Goal: Transaction & Acquisition: Subscribe to service/newsletter

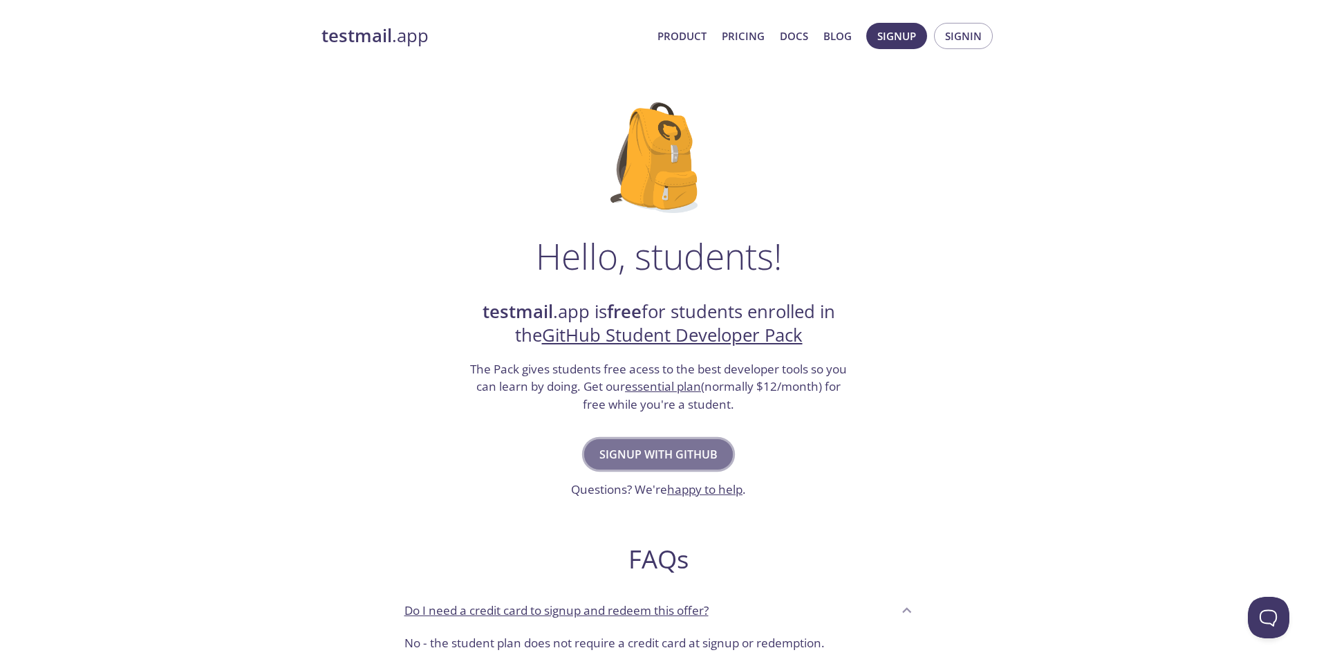
click at [676, 447] on span "Signup with GitHub" at bounding box center [659, 454] width 118 height 19
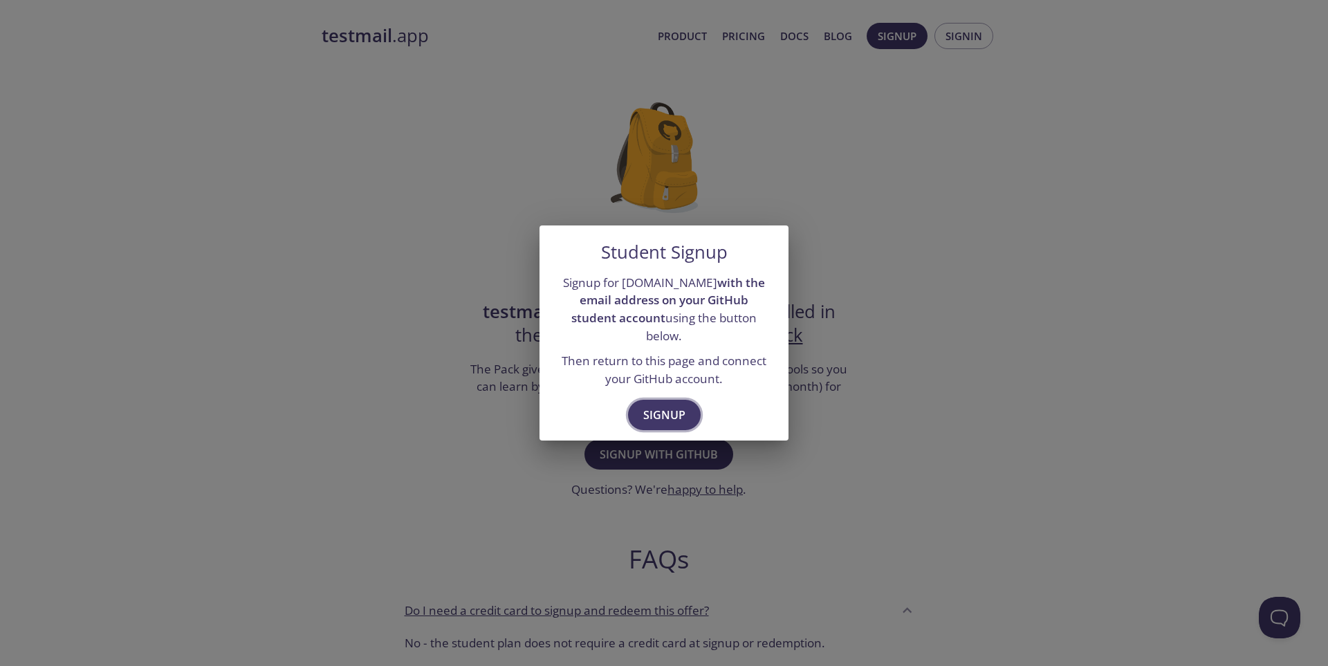
click at [663, 407] on span "Signup" at bounding box center [664, 414] width 42 height 19
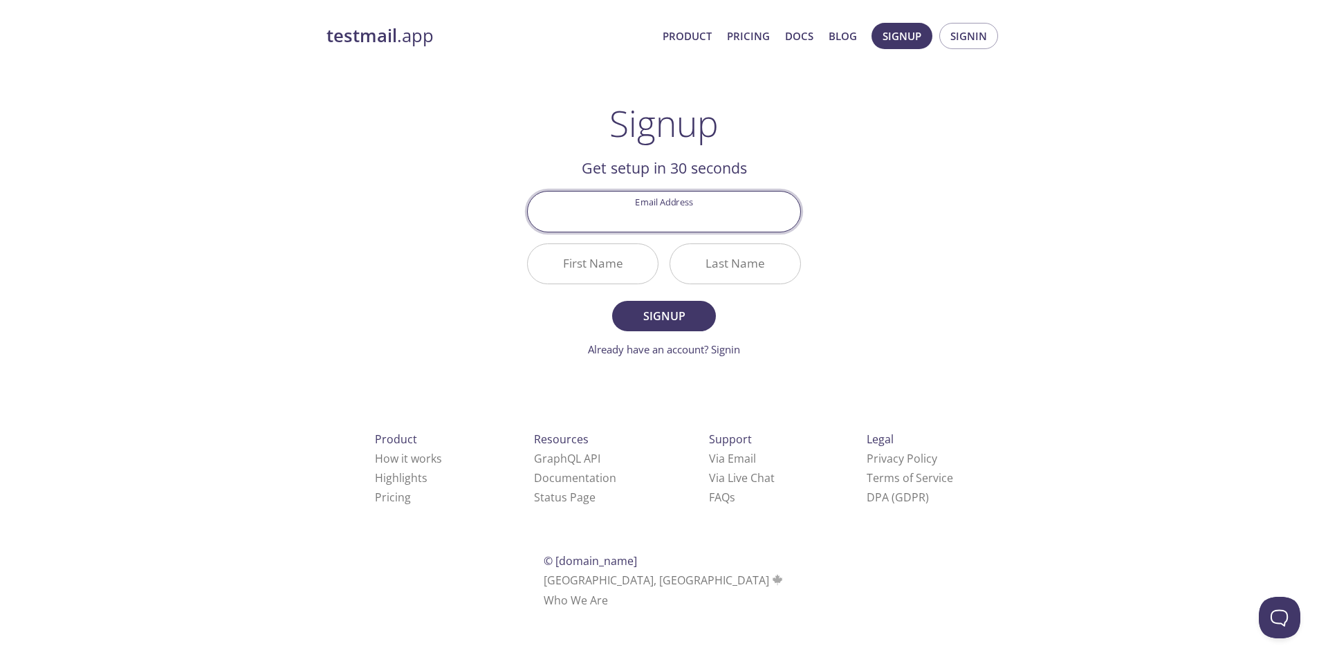
paste input "[EMAIL_ADDRESS][DOMAIN_NAME]"
type input "[EMAIL_ADDRESS][DOMAIN_NAME]"
click at [602, 275] on input "First Name" at bounding box center [593, 263] width 130 height 39
type input "Sukmarini"
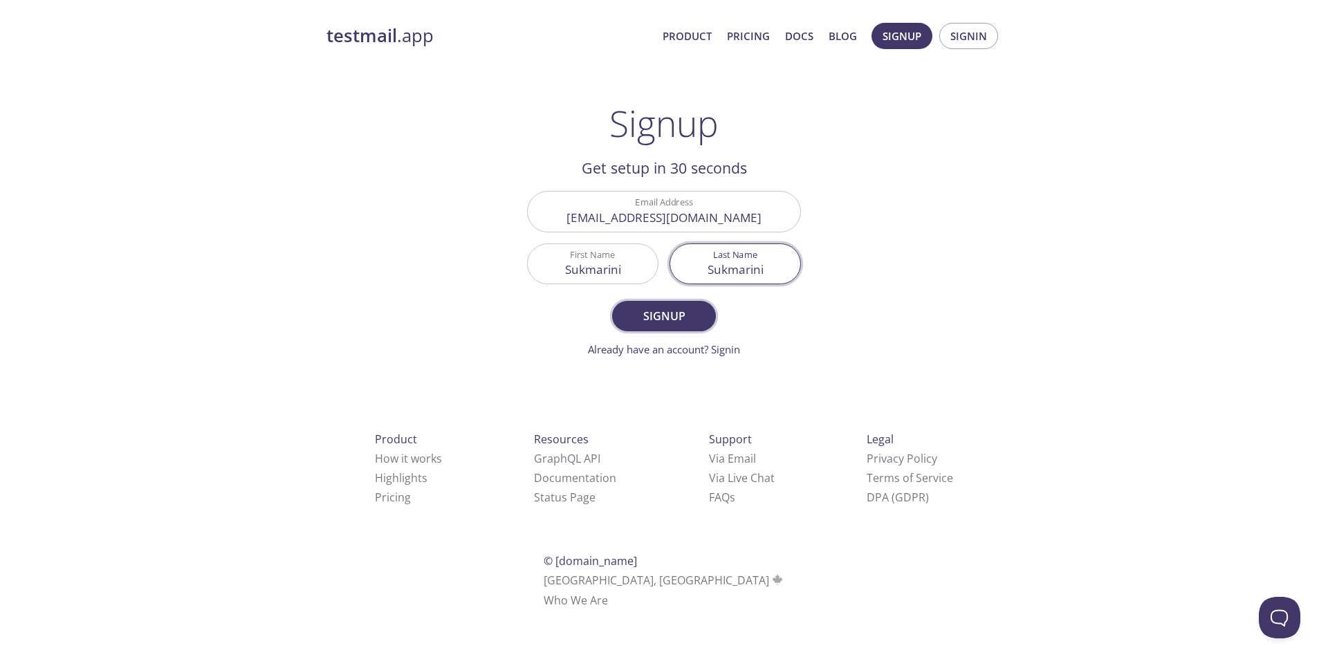
type input "Sukmarini"
click at [650, 319] on span "Signup" at bounding box center [663, 315] width 73 height 19
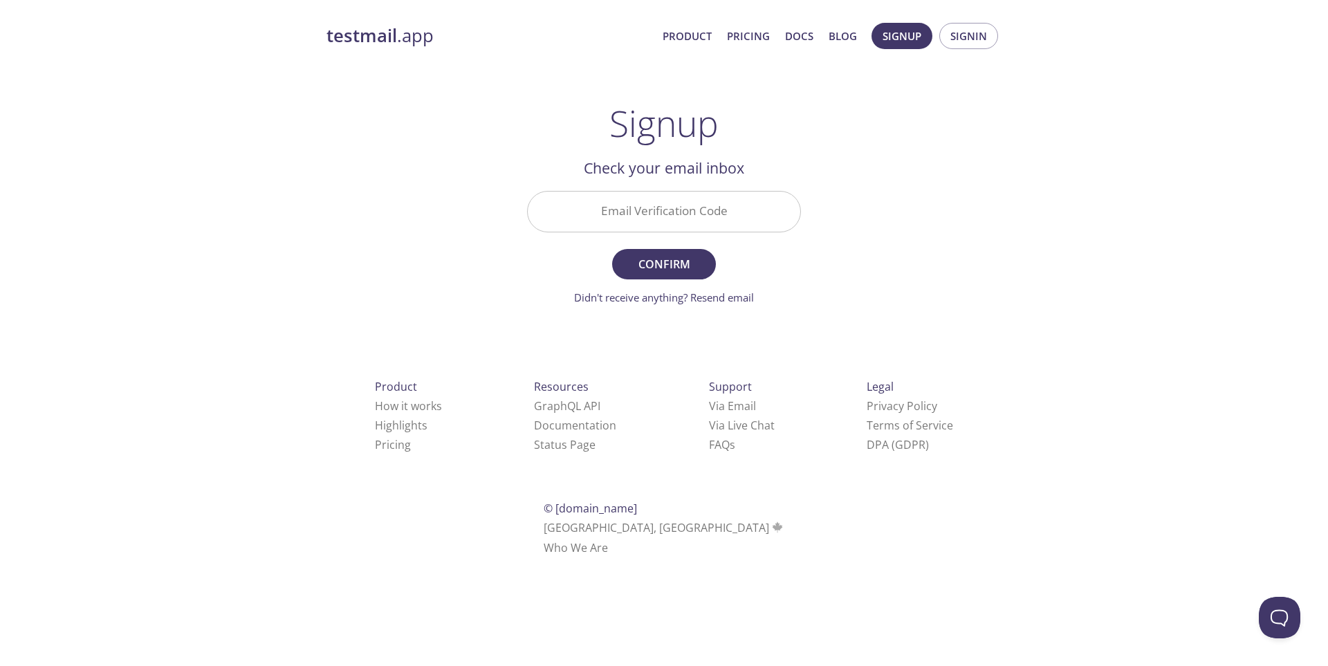
click at [692, 216] on input "Email Verification Code" at bounding box center [664, 211] width 272 height 39
paste input "3UP1Y98"
type input "3UP1Y98"
click at [672, 268] on span "Confirm" at bounding box center [663, 263] width 73 height 19
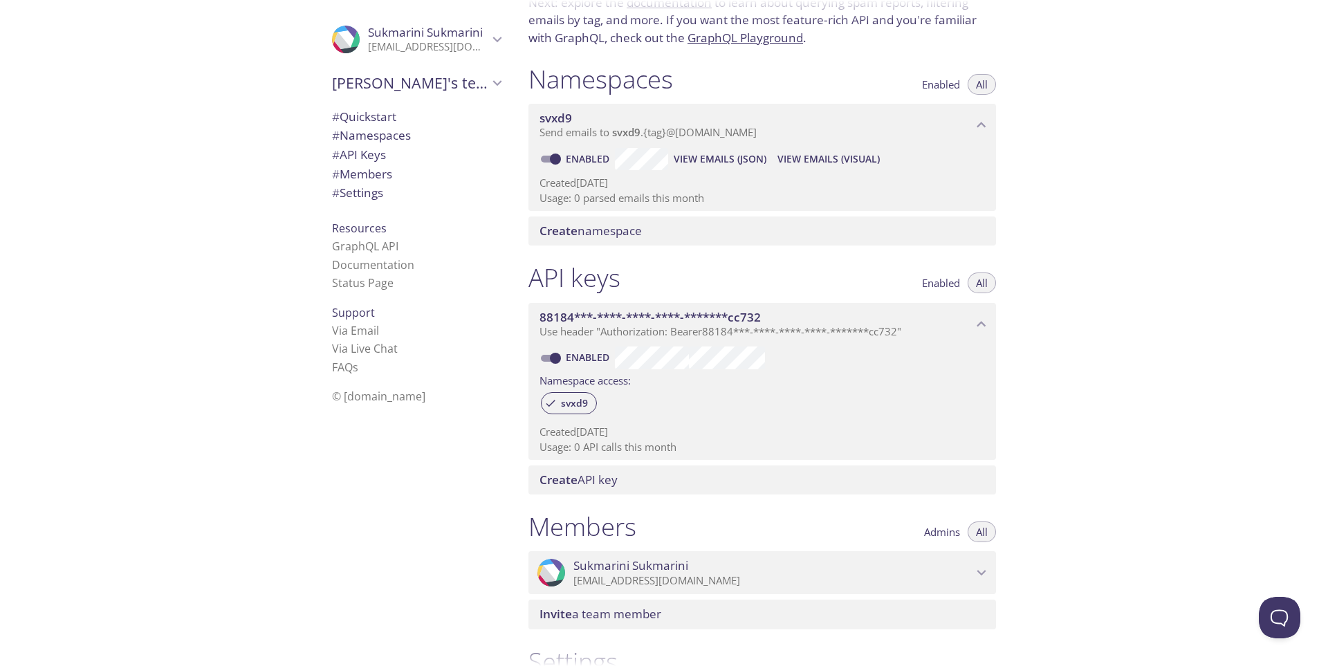
scroll to position [110, 0]
click at [363, 190] on span "# Settings" at bounding box center [357, 193] width 51 height 16
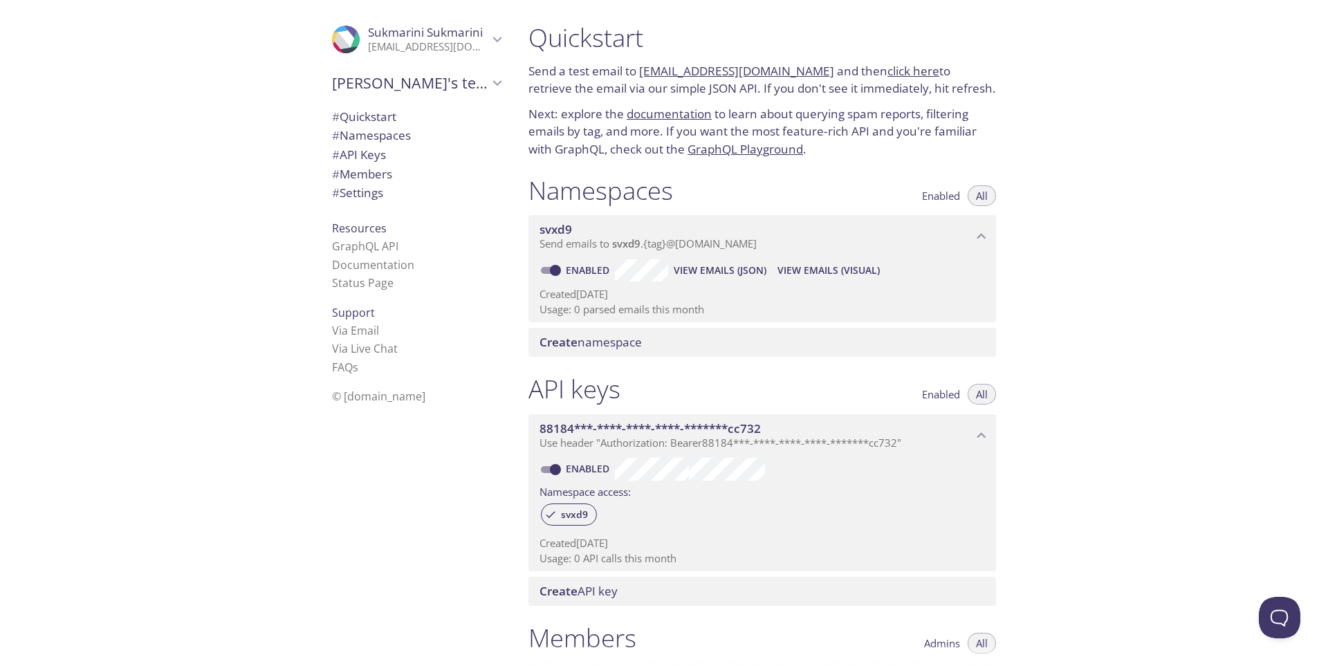
click at [355, 131] on span "# Namespaces" at bounding box center [371, 135] width 79 height 16
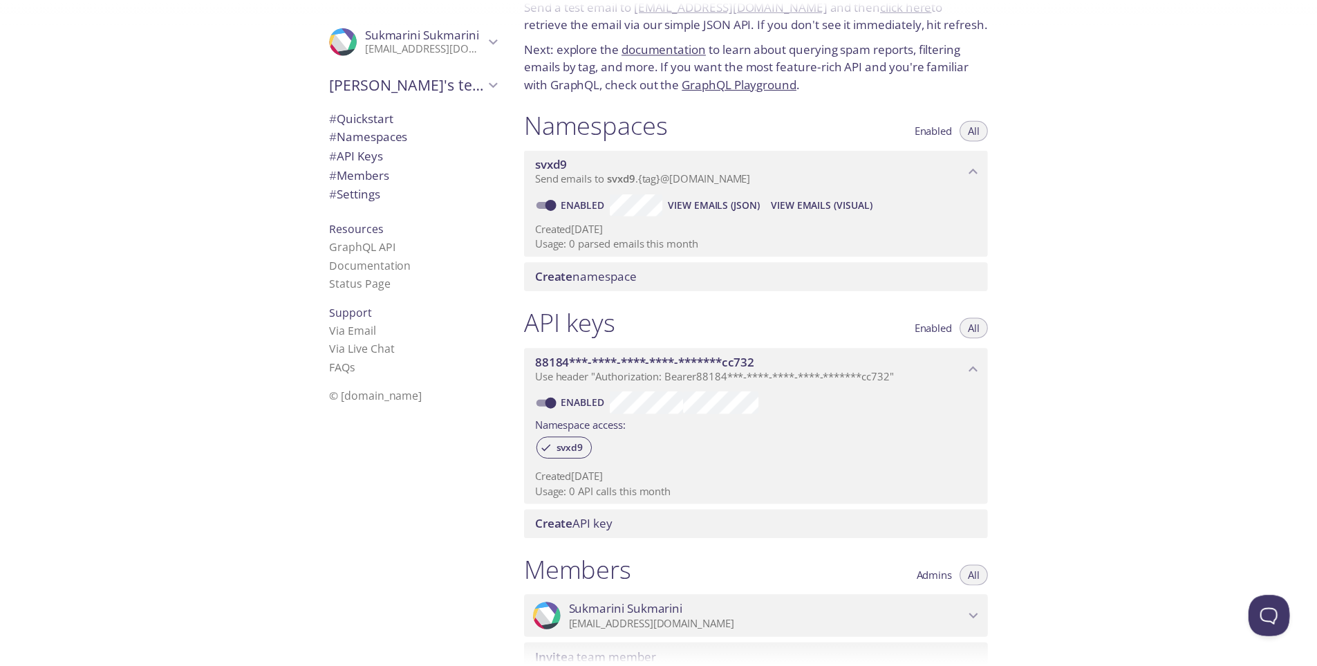
scroll to position [37, 0]
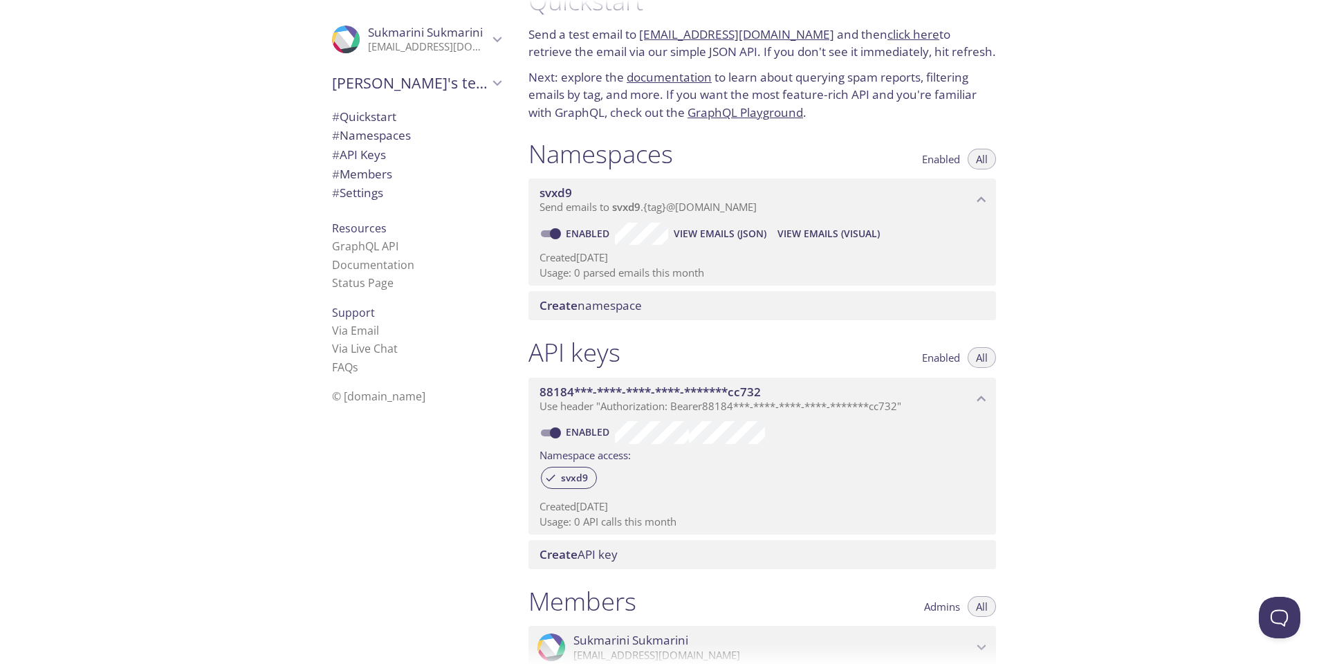
click at [627, 306] on span "Create namespace" at bounding box center [590, 305] width 102 height 16
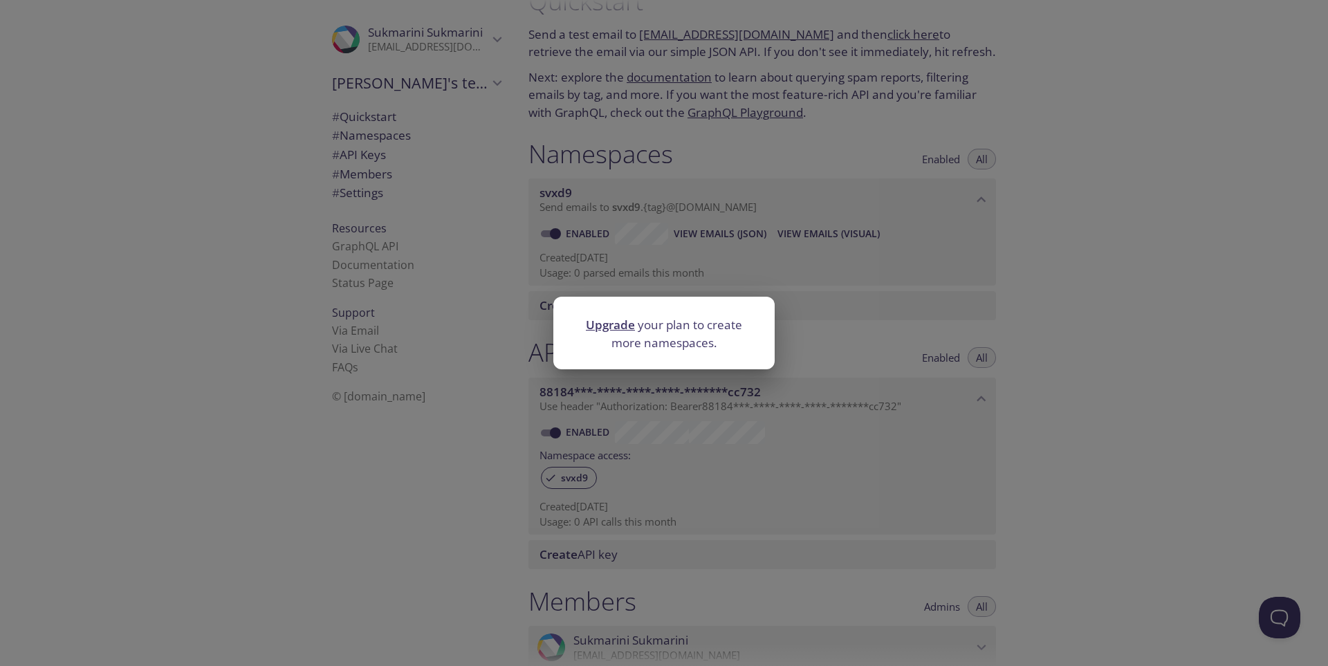
click at [1044, 275] on div "Upgrade your plan to create more namespaces." at bounding box center [664, 333] width 1328 height 666
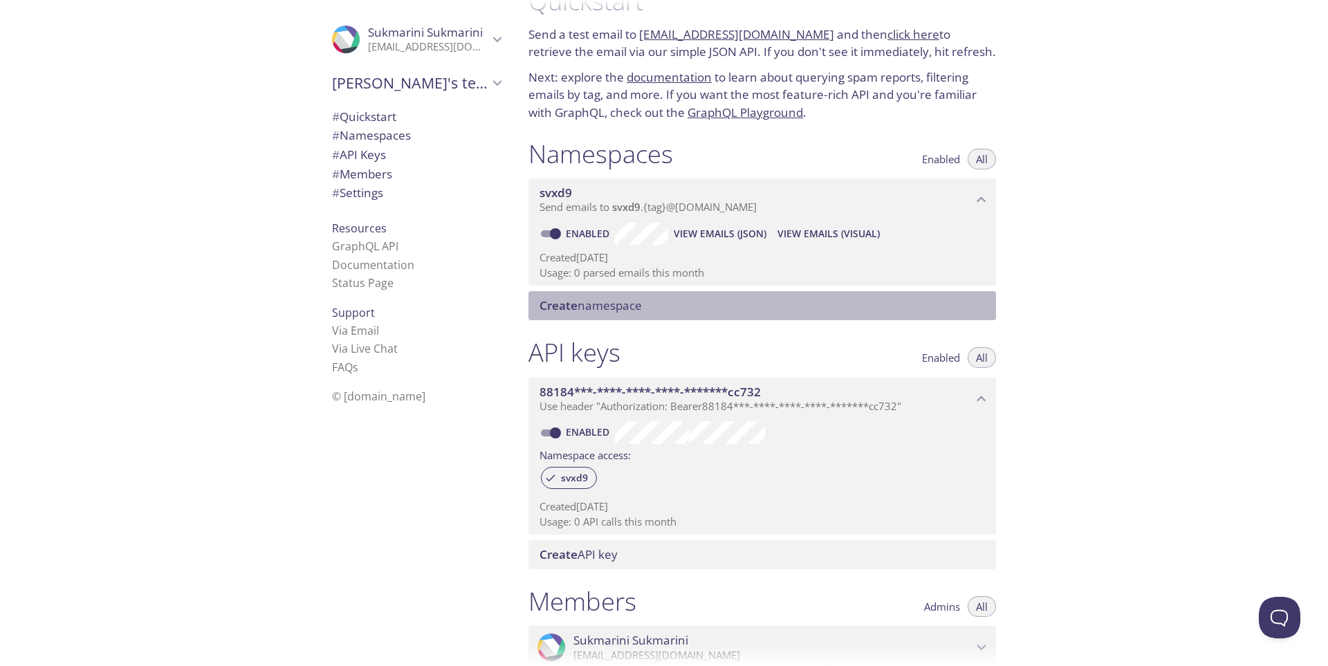
click at [559, 308] on span "Create" at bounding box center [558, 305] width 38 height 16
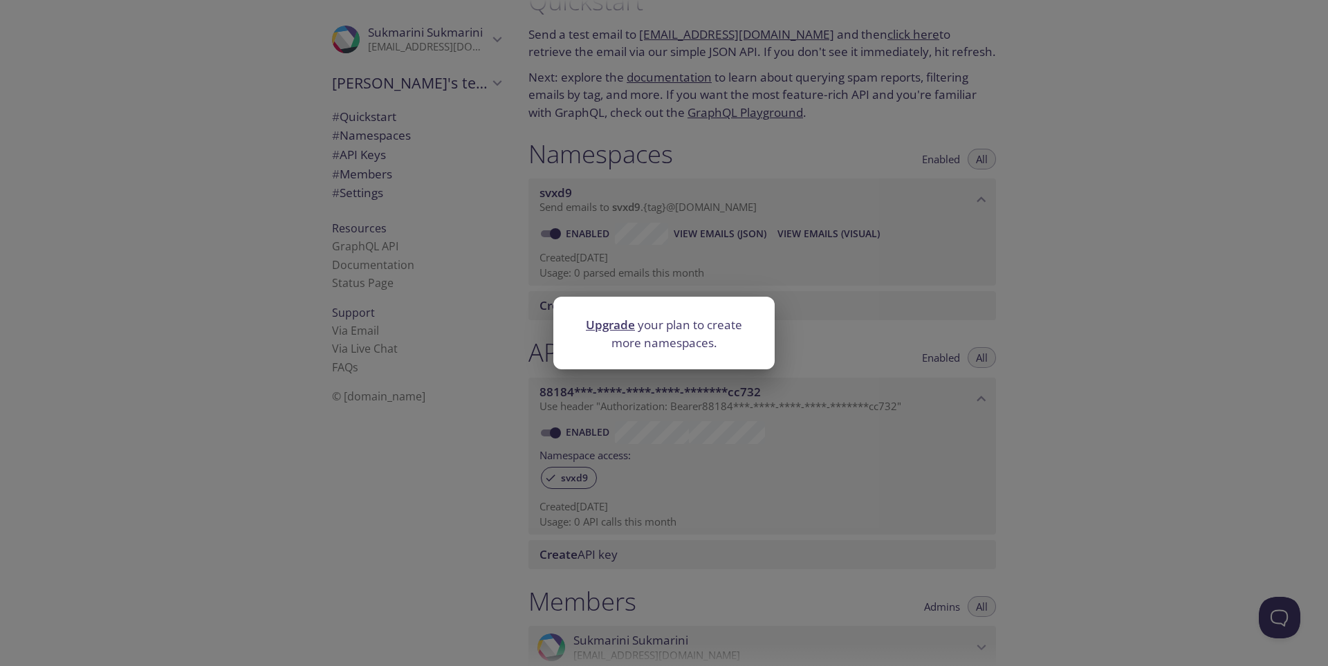
click at [598, 323] on link "Upgrade" at bounding box center [610, 325] width 49 height 16
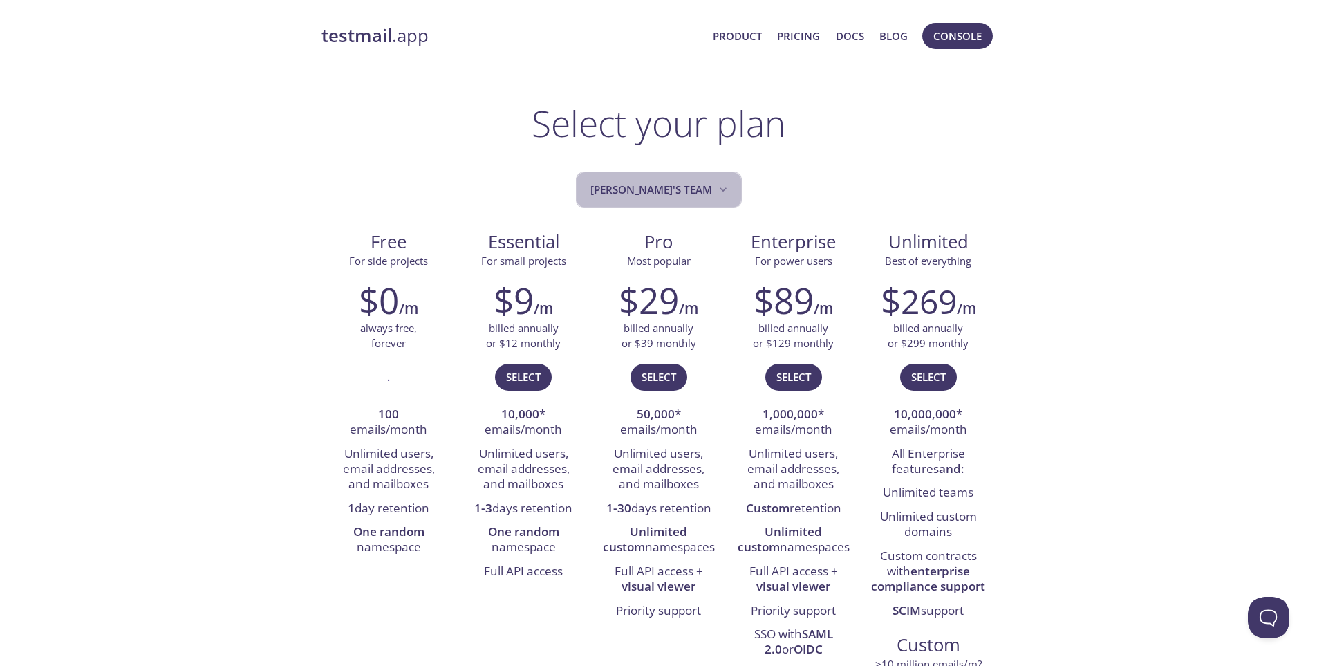
click at [687, 193] on span "[PERSON_NAME]'s team" at bounding box center [661, 189] width 140 height 19
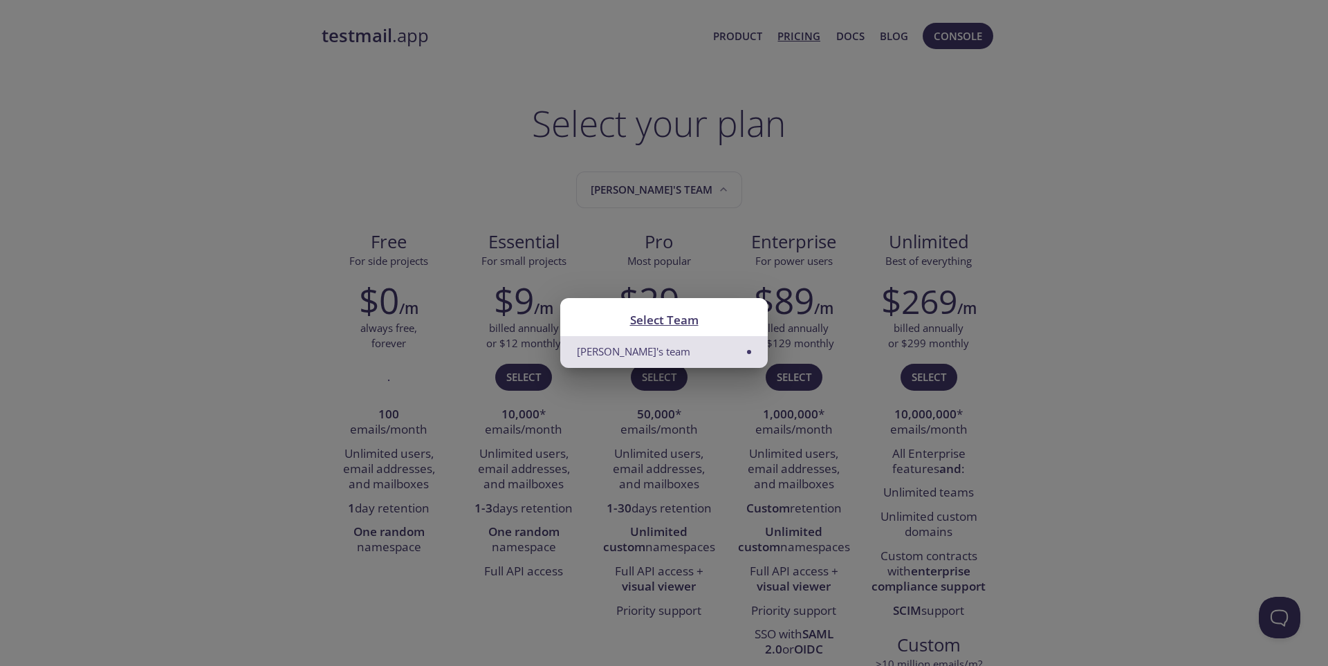
click at [1122, 201] on div "Select Team Sukmarini's team" at bounding box center [664, 333] width 1328 height 666
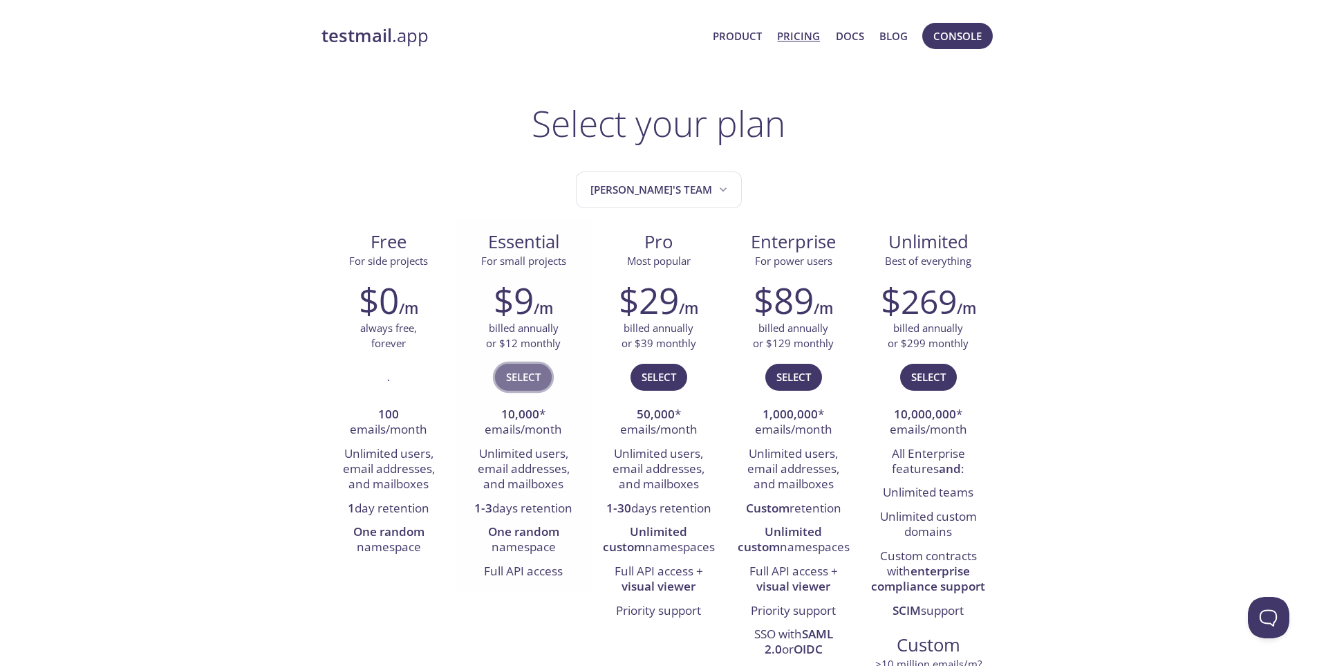
click at [532, 375] on span "Select" at bounding box center [523, 377] width 35 height 18
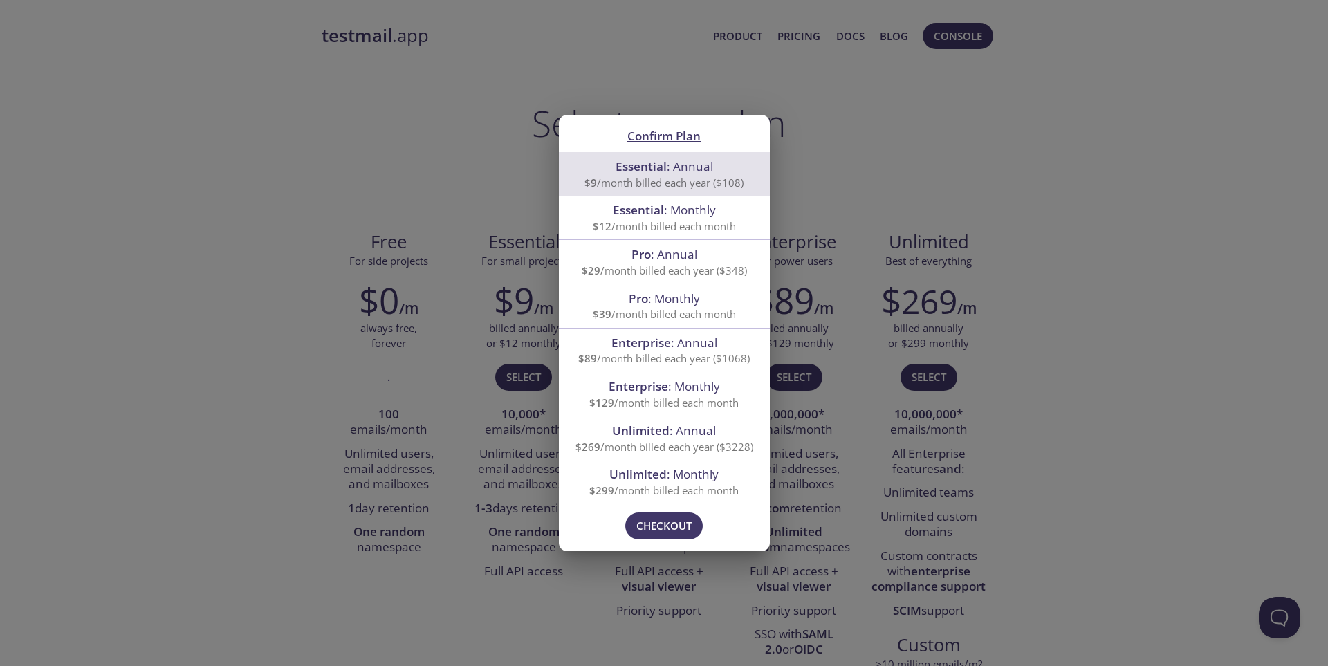
click at [1208, 253] on div "Confirm Plan Essential : Annual $9 /month billed each year ($108) Essential : M…" at bounding box center [664, 333] width 1328 height 666
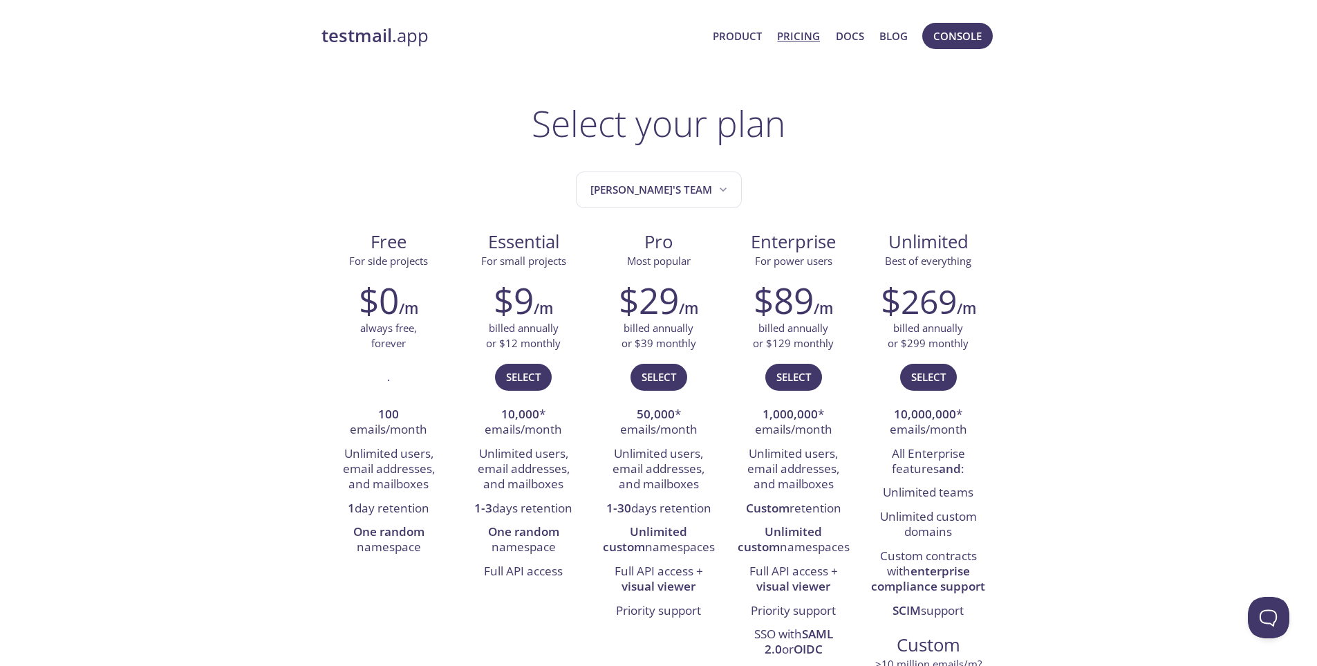
click at [409, 33] on link "testmail .app" at bounding box center [512, 36] width 381 height 24
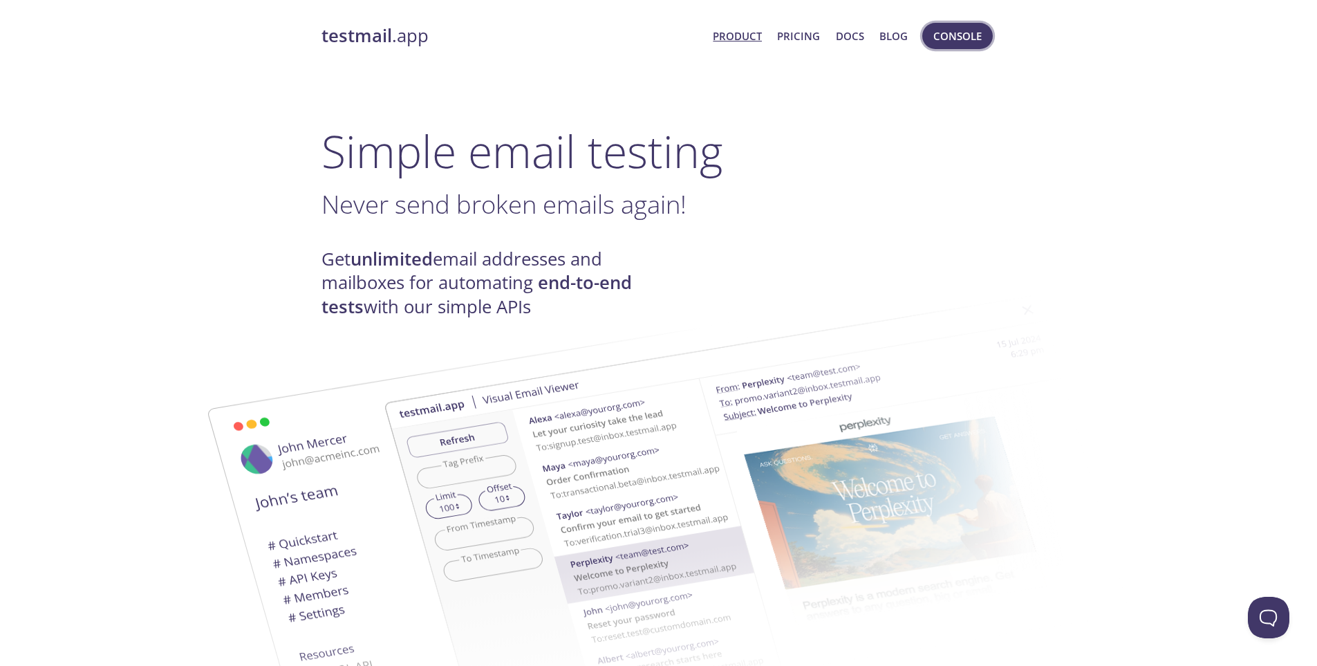
click at [944, 37] on span "Console" at bounding box center [958, 36] width 48 height 18
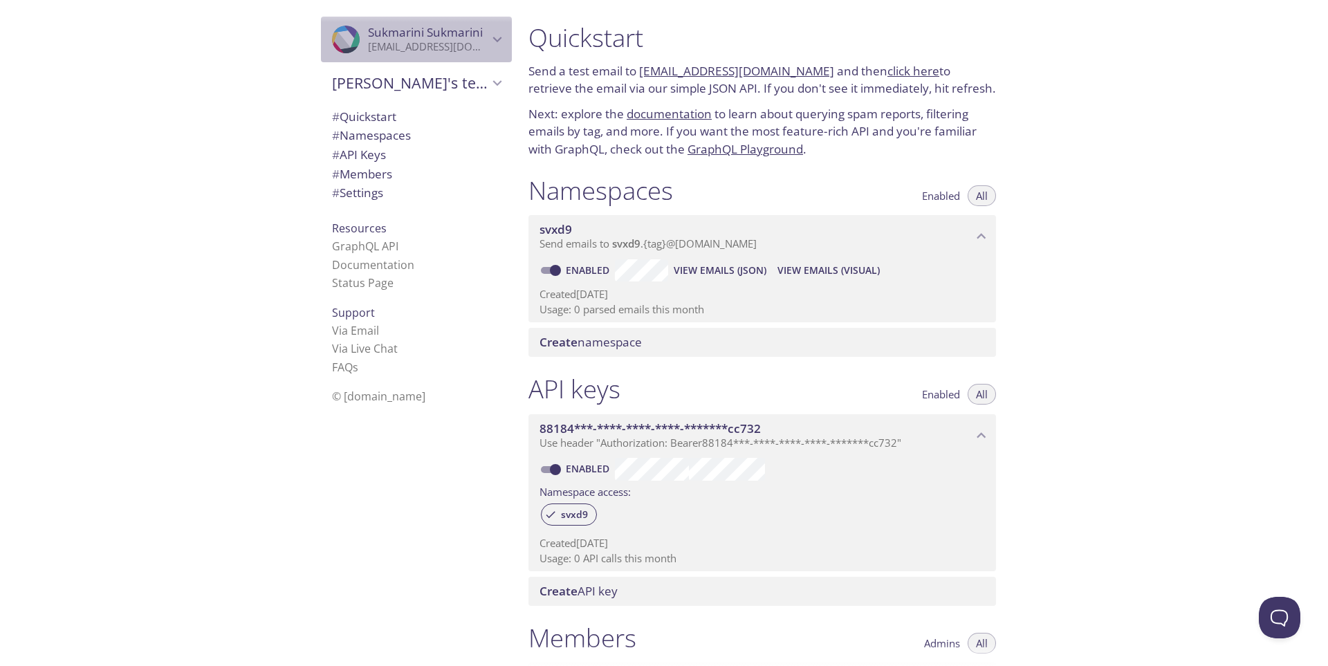
click at [472, 50] on p "sukmarini12@outlook.com" at bounding box center [428, 47] width 120 height 14
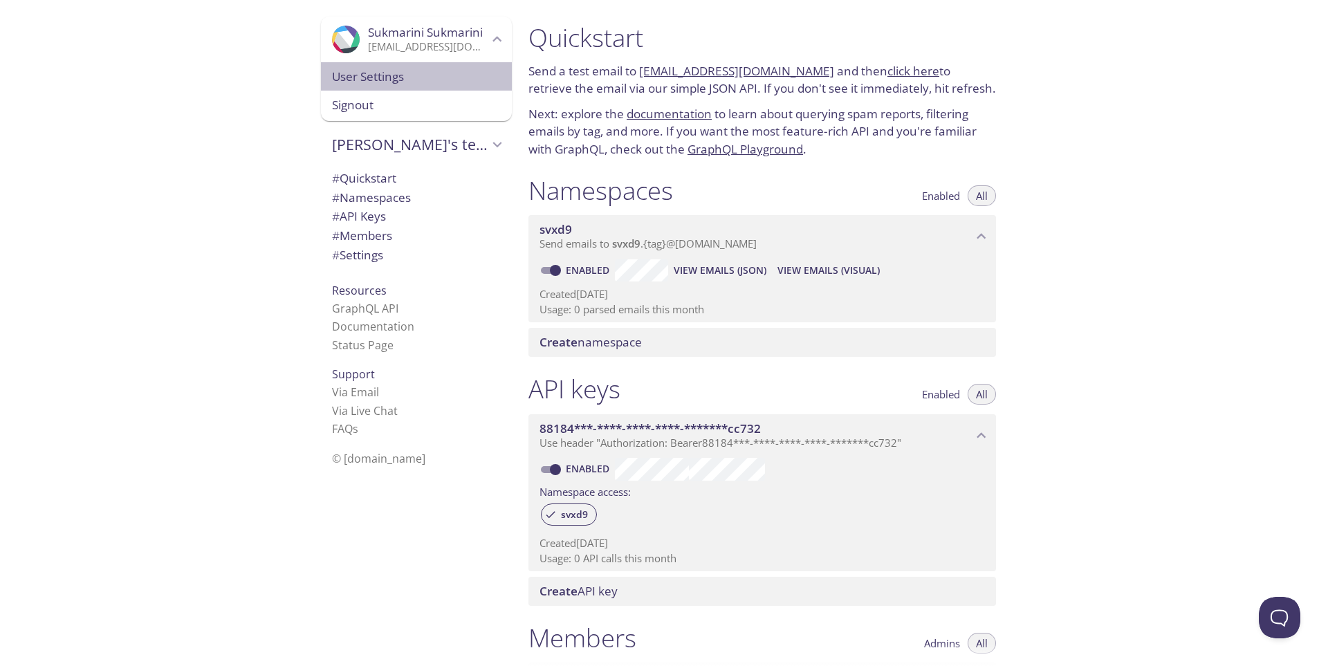
click at [332, 77] on span "User Settings" at bounding box center [416, 77] width 169 height 18
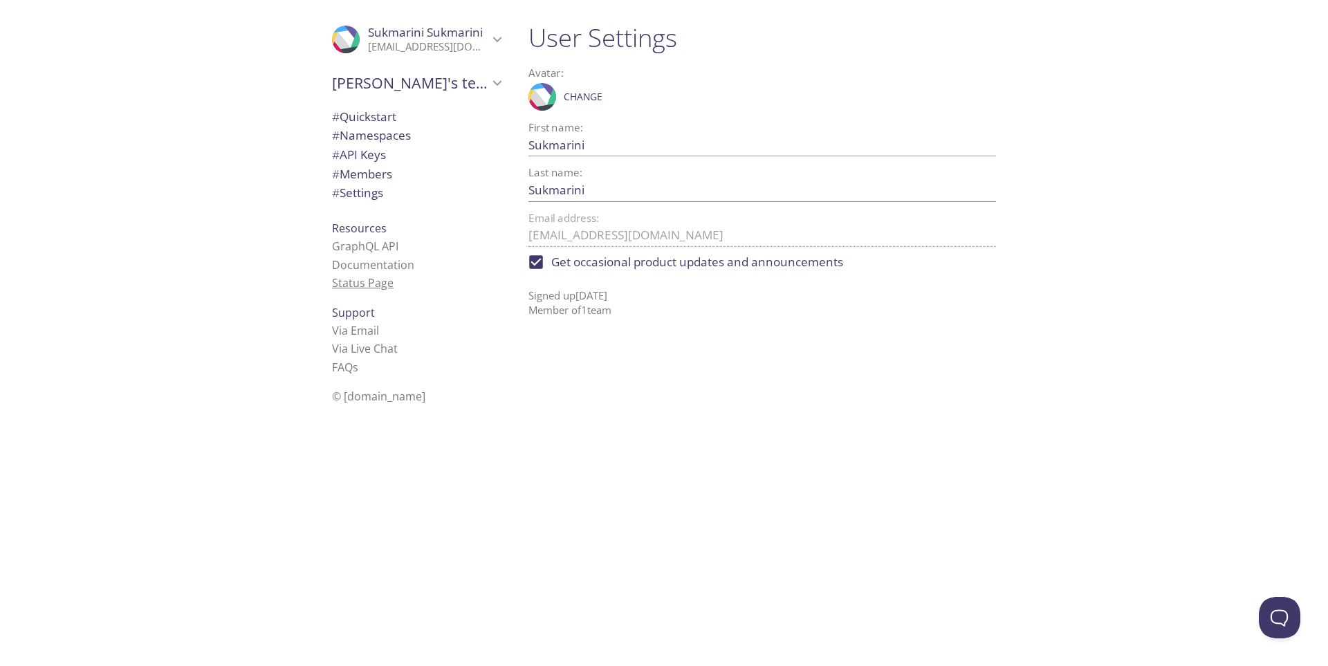
click at [367, 285] on link "Status Page" at bounding box center [363, 282] width 62 height 15
click at [365, 198] on span "# Settings" at bounding box center [357, 193] width 51 height 16
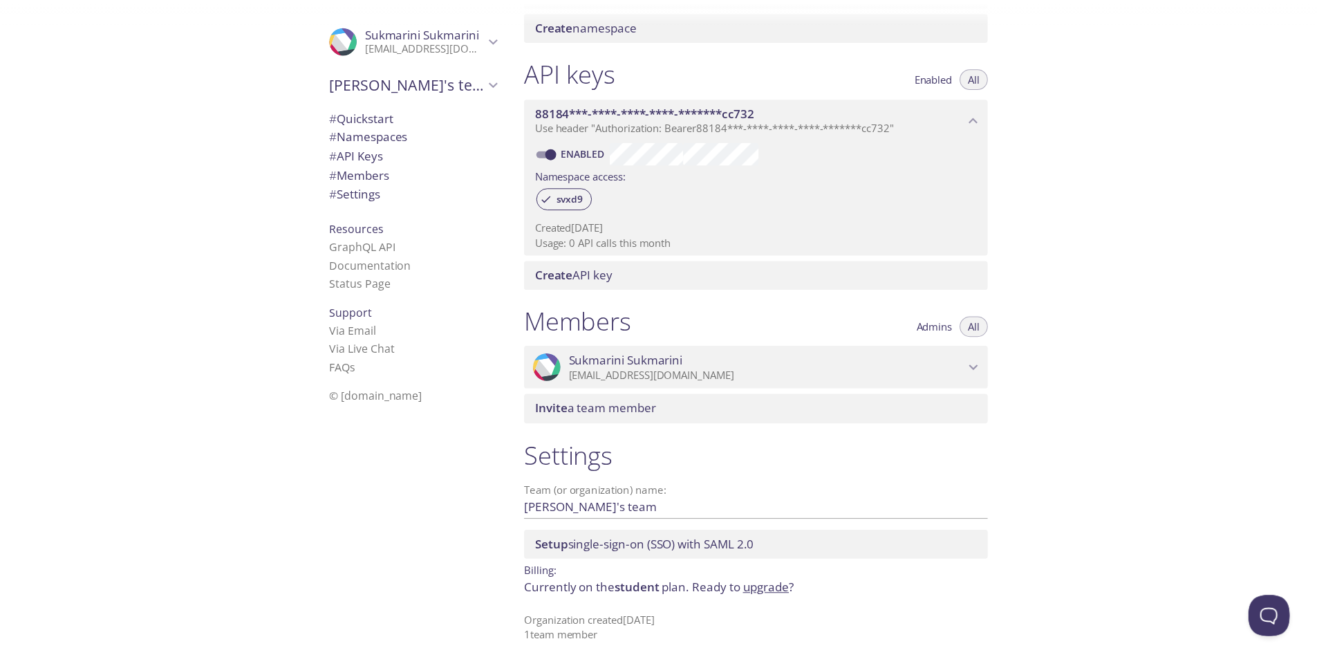
scroll to position [317, 0]
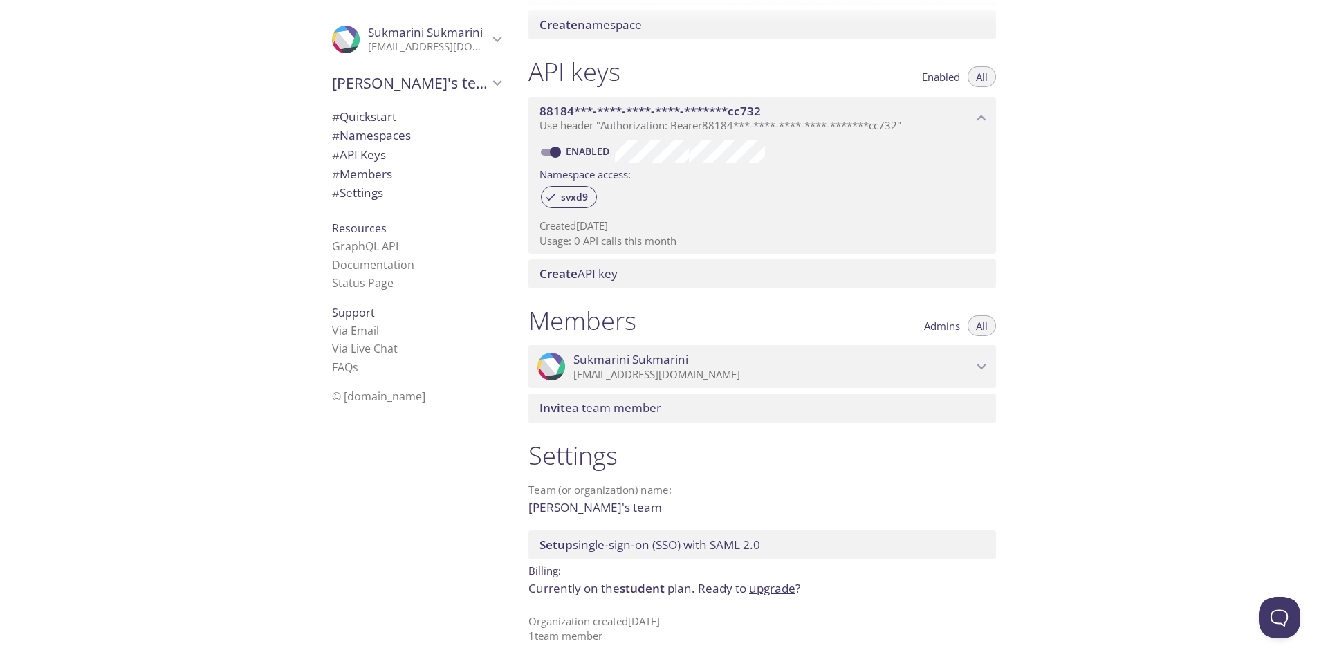
click at [761, 593] on link "upgrade" at bounding box center [772, 588] width 46 height 16
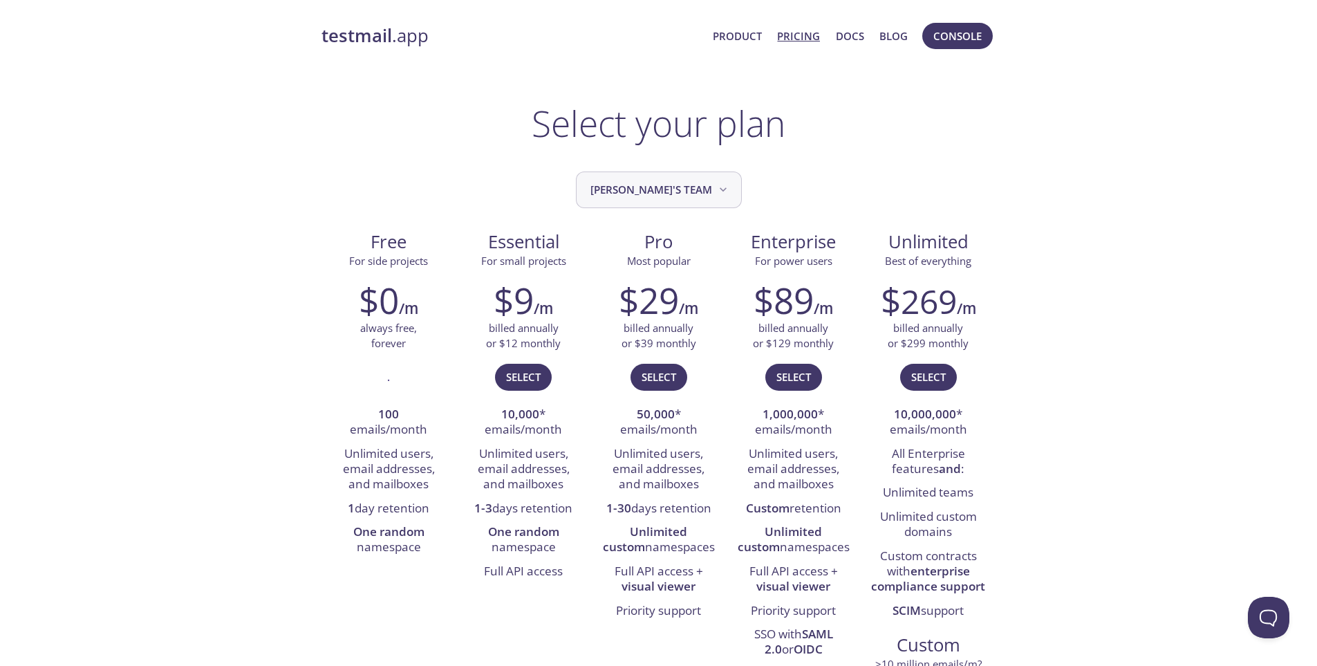
click at [679, 196] on span "[PERSON_NAME]'s team" at bounding box center [661, 189] width 140 height 19
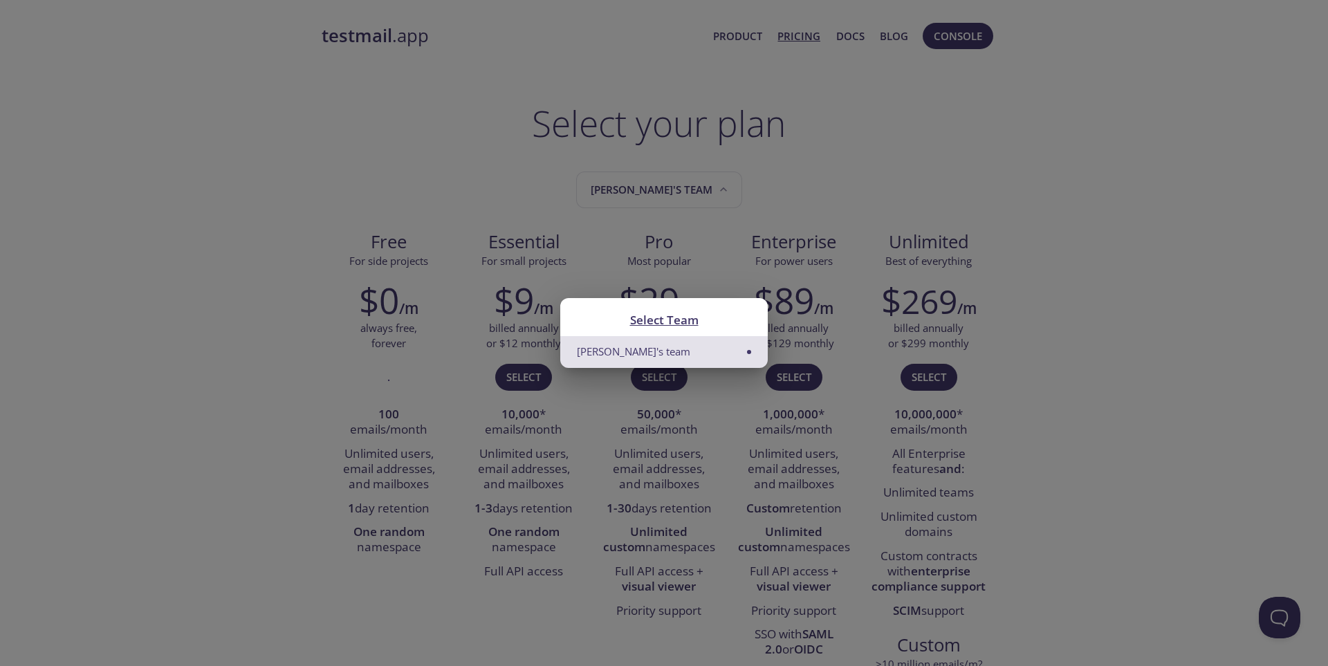
click at [1105, 221] on div "Select Team Sukmarini's team" at bounding box center [664, 333] width 1328 height 666
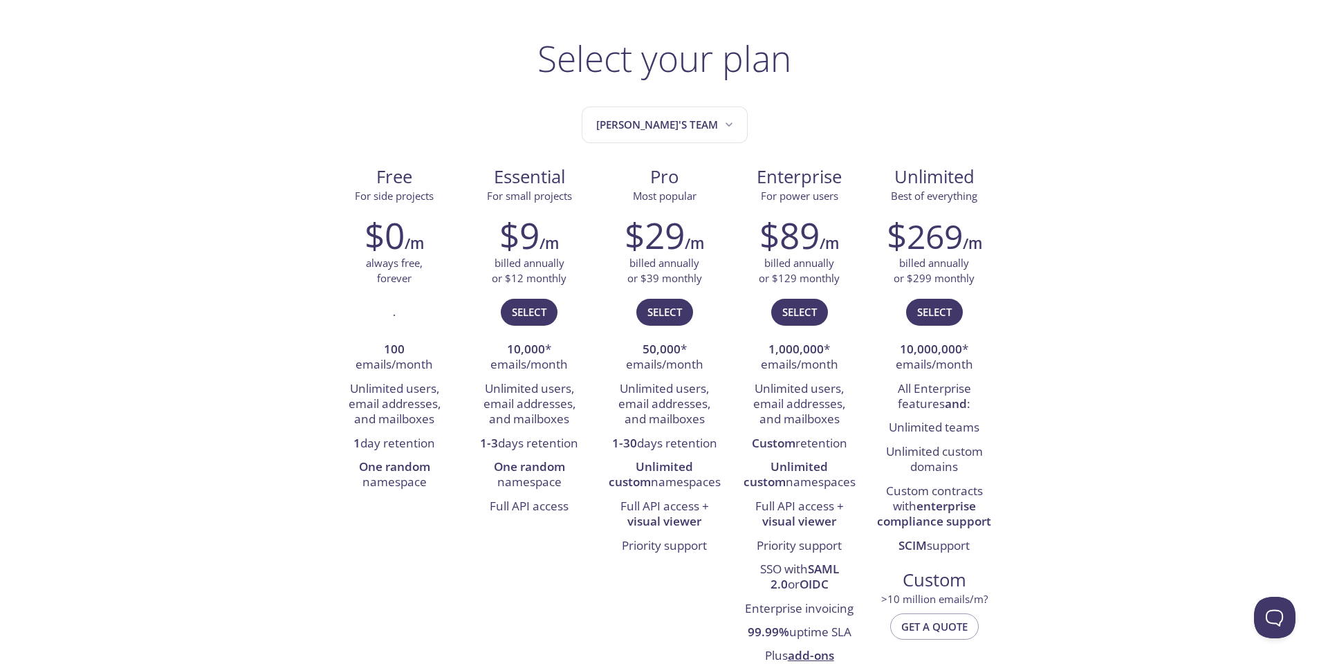
scroll to position [69, 0]
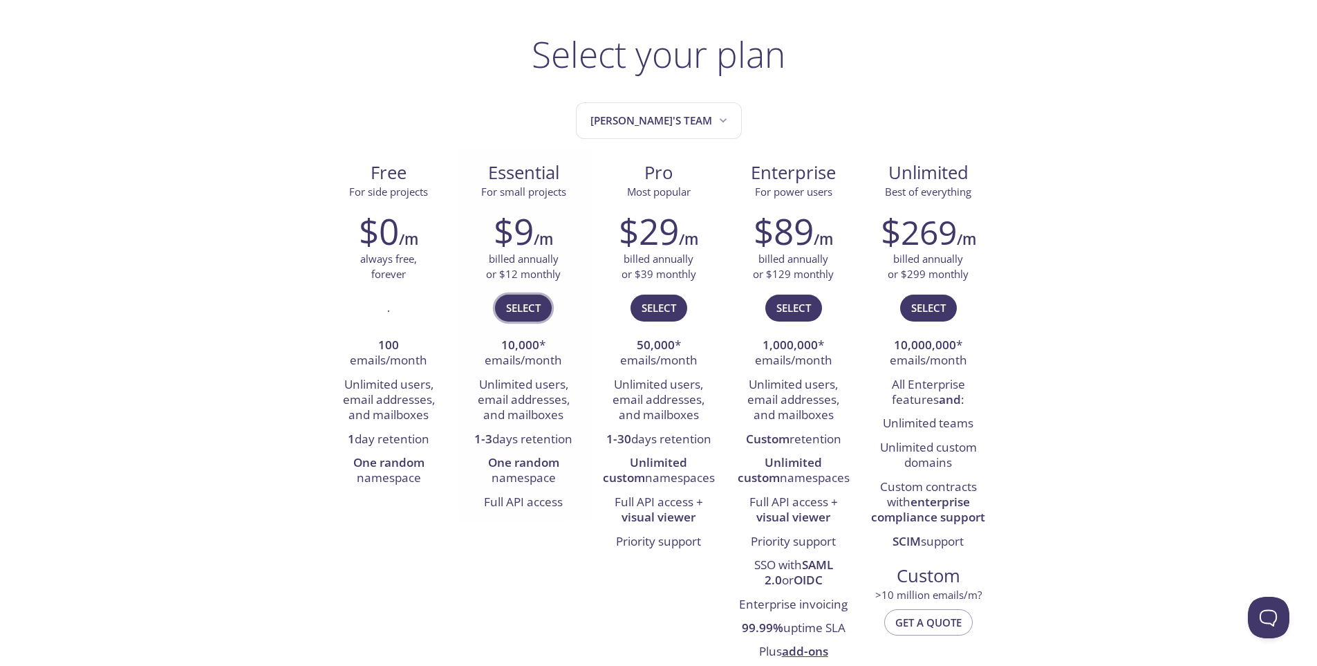
click at [537, 299] on span "Select" at bounding box center [523, 308] width 35 height 18
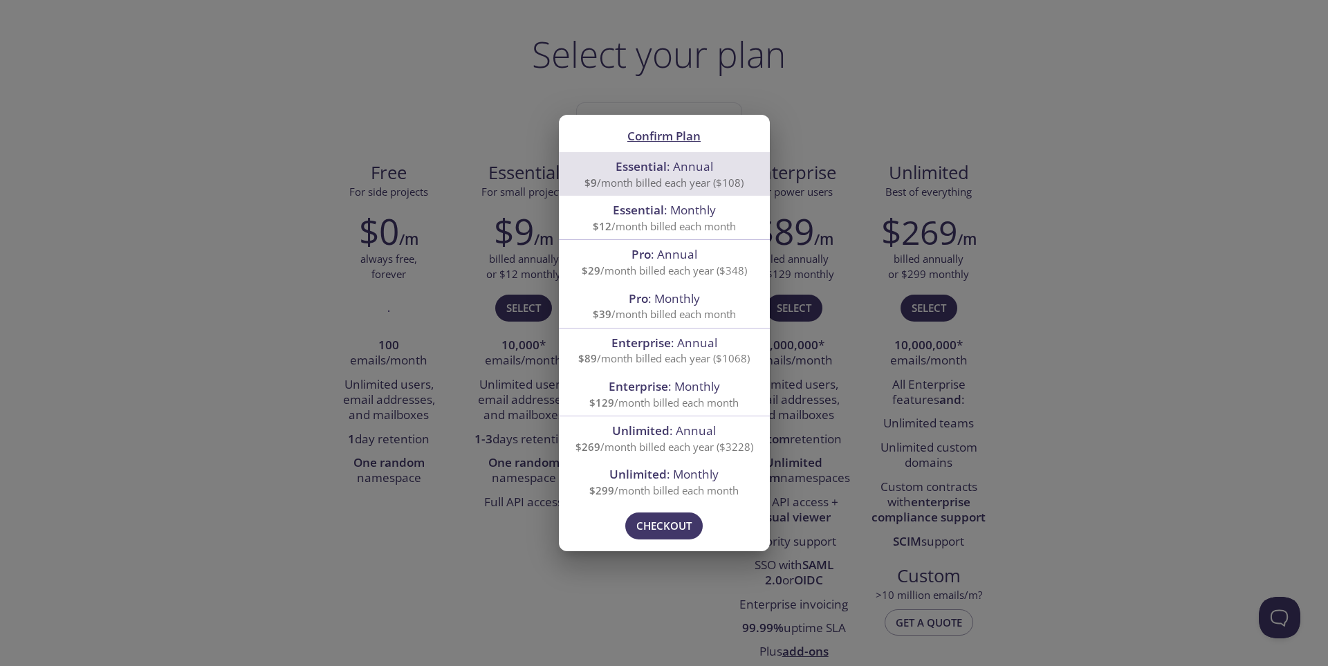
click at [716, 222] on span "$12 /month billed each month" at bounding box center [664, 226] width 143 height 14
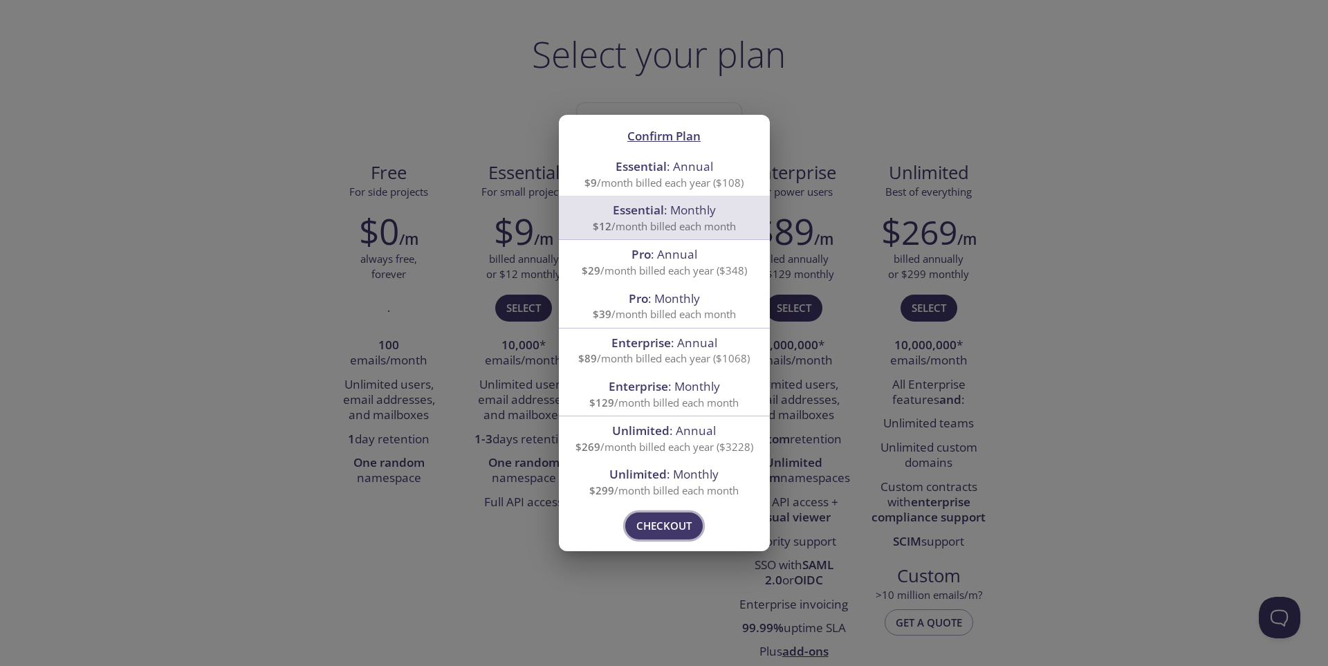
click at [671, 528] on span "Checkout" at bounding box center [663, 526] width 55 height 18
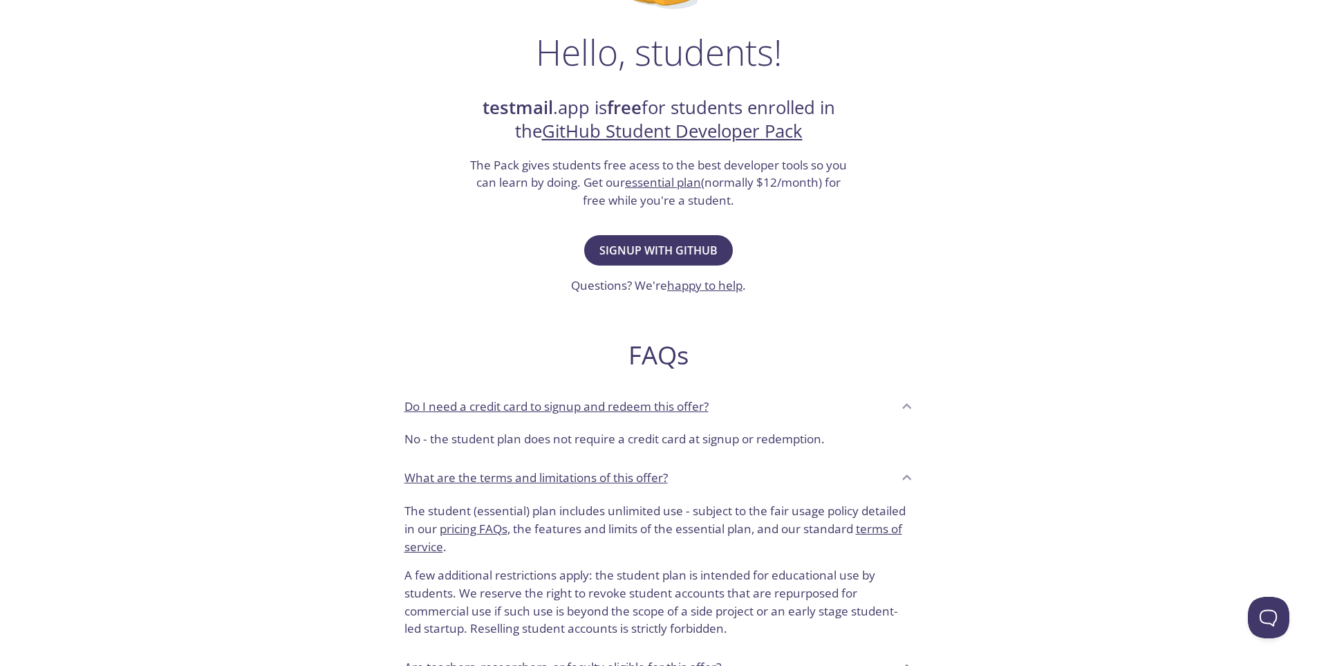
scroll to position [170, 0]
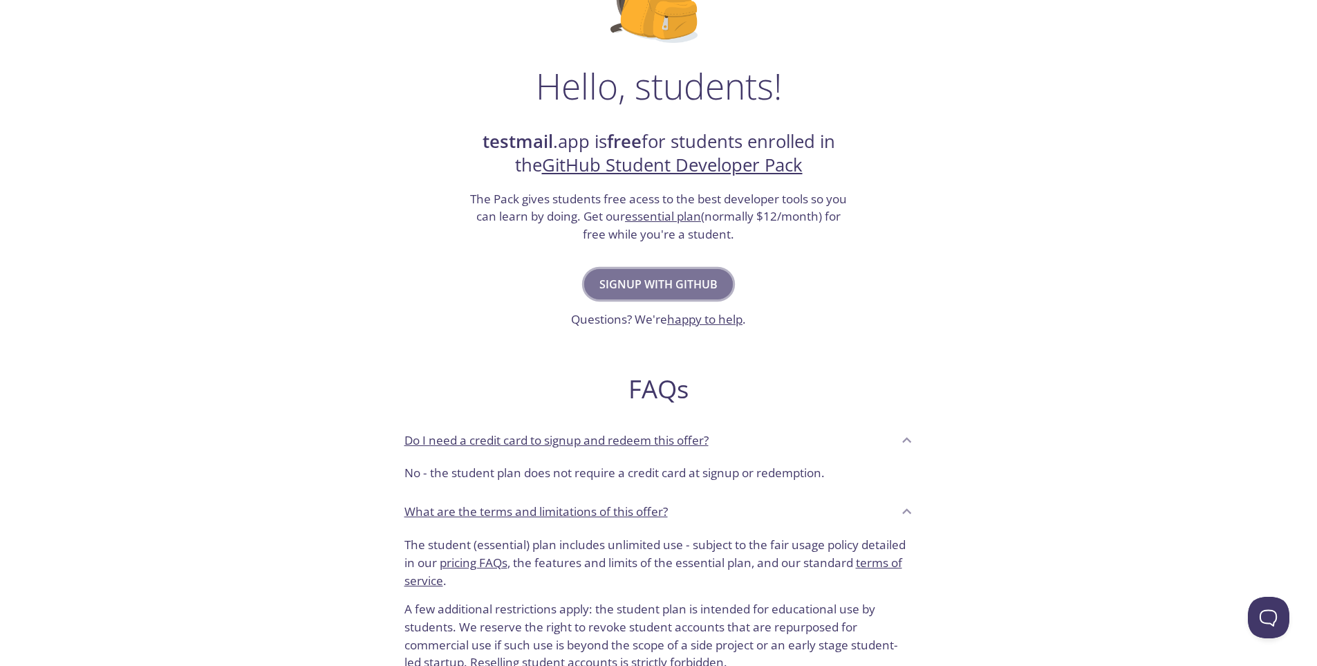
click at [671, 289] on span "Signup with GitHub" at bounding box center [659, 284] width 118 height 19
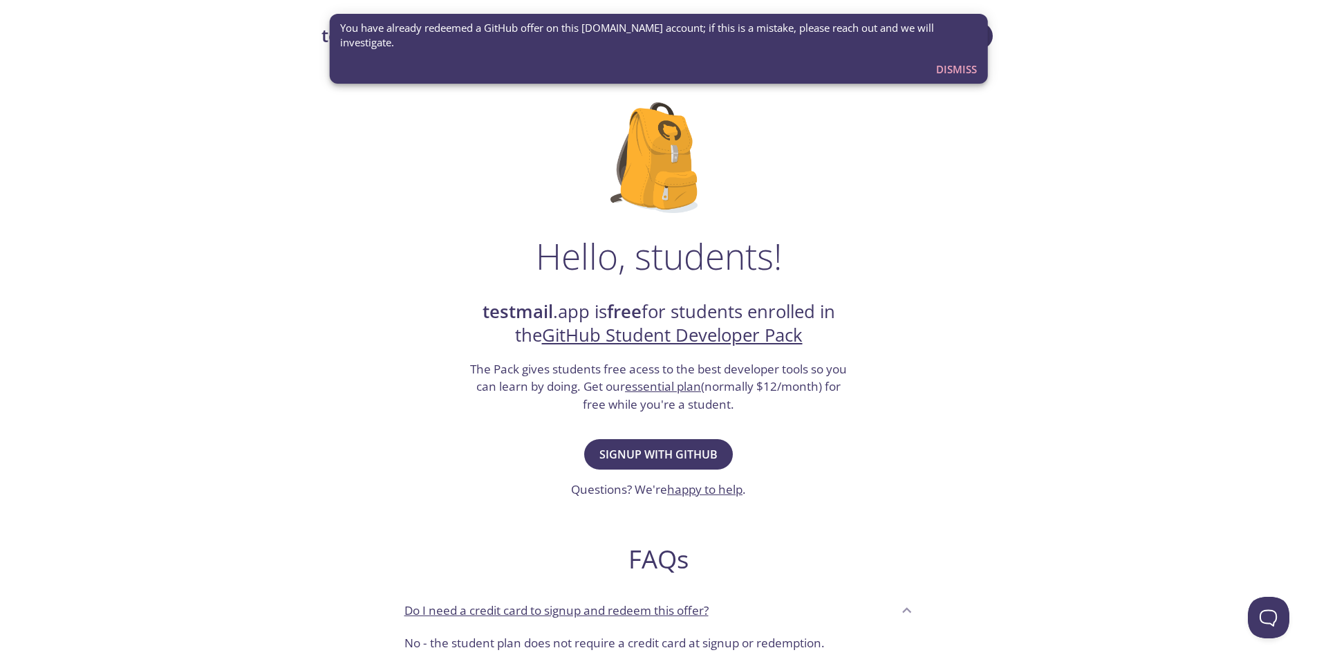
click at [957, 60] on span "Dismiss" at bounding box center [956, 69] width 41 height 18
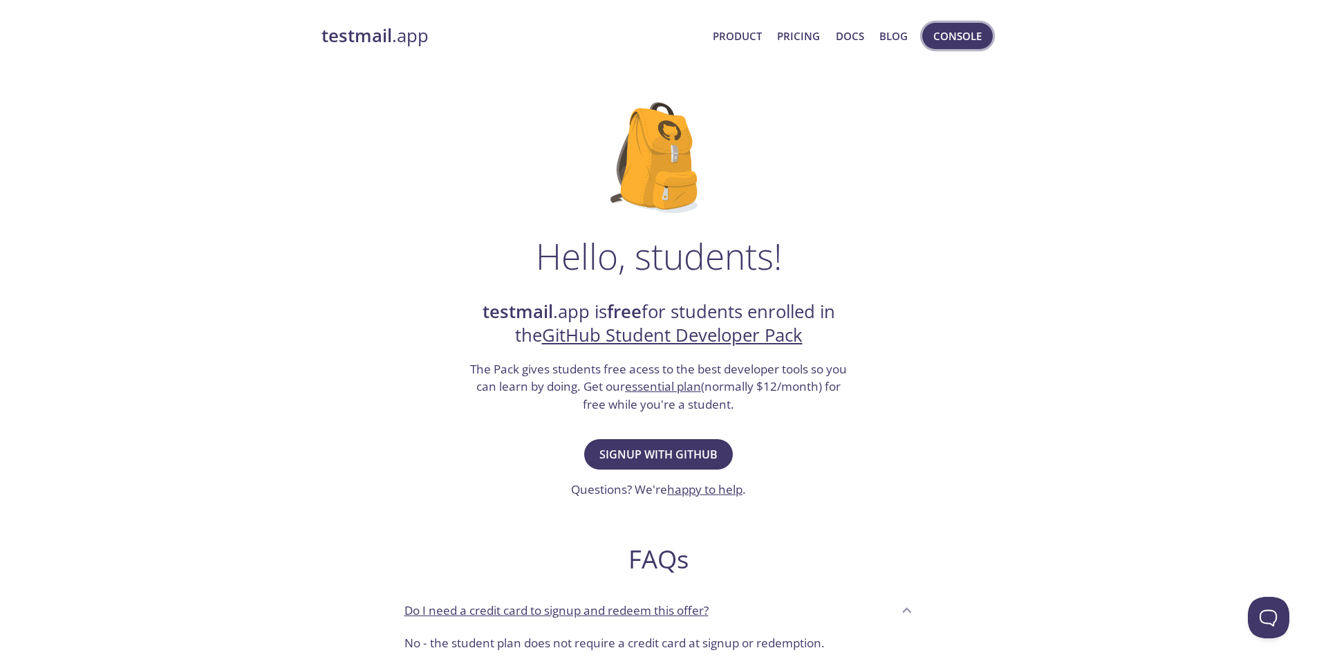
click at [961, 35] on span "Console" at bounding box center [958, 36] width 48 height 18
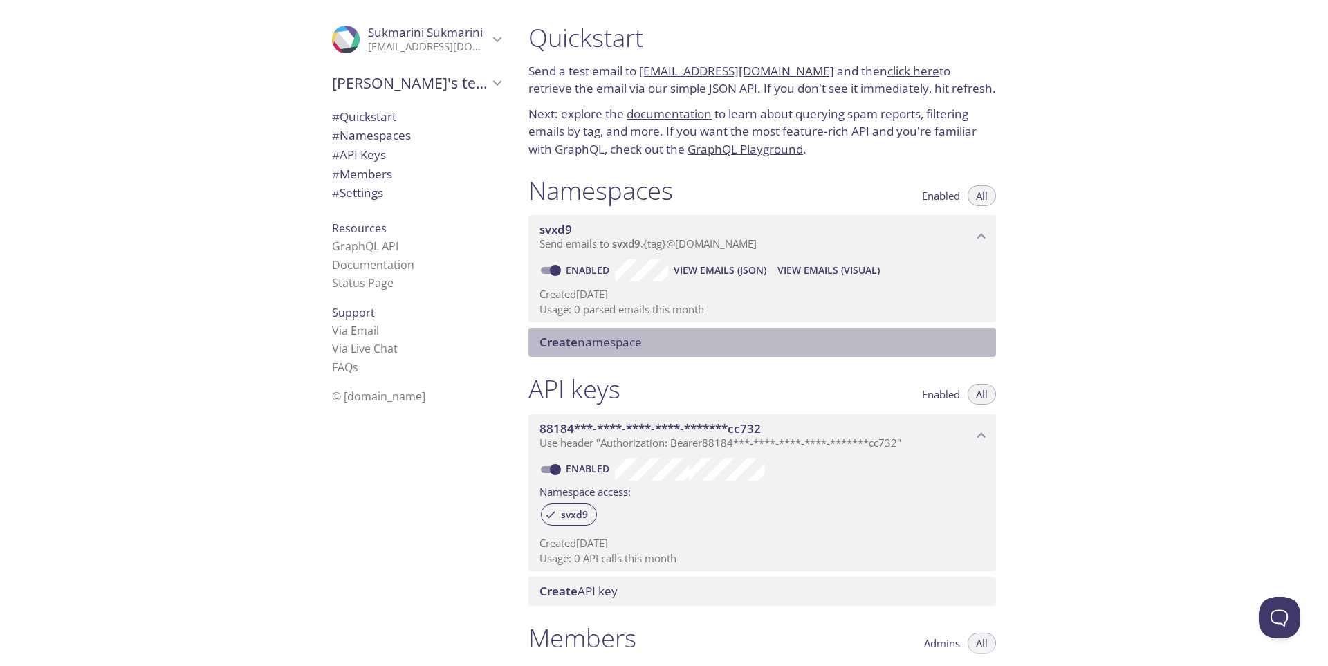
click at [632, 346] on span "Create namespace" at bounding box center [590, 342] width 102 height 16
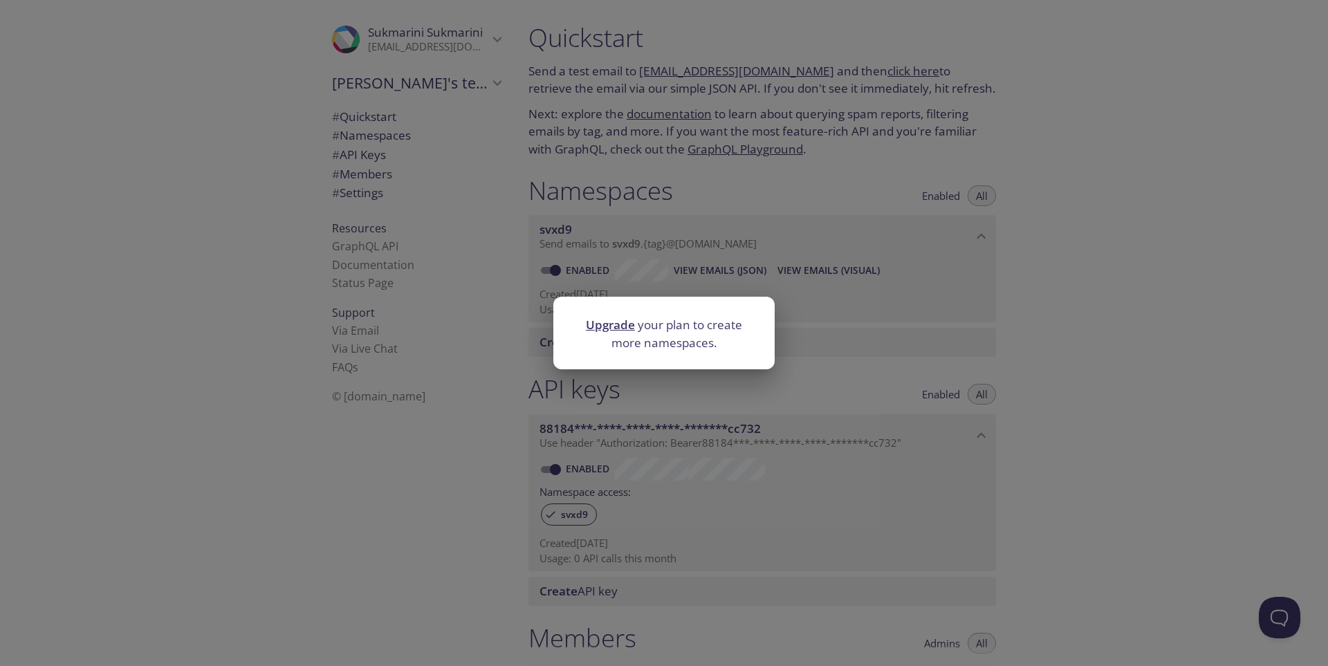
click at [1108, 318] on div "Upgrade your plan to create more namespaces." at bounding box center [664, 333] width 1328 height 666
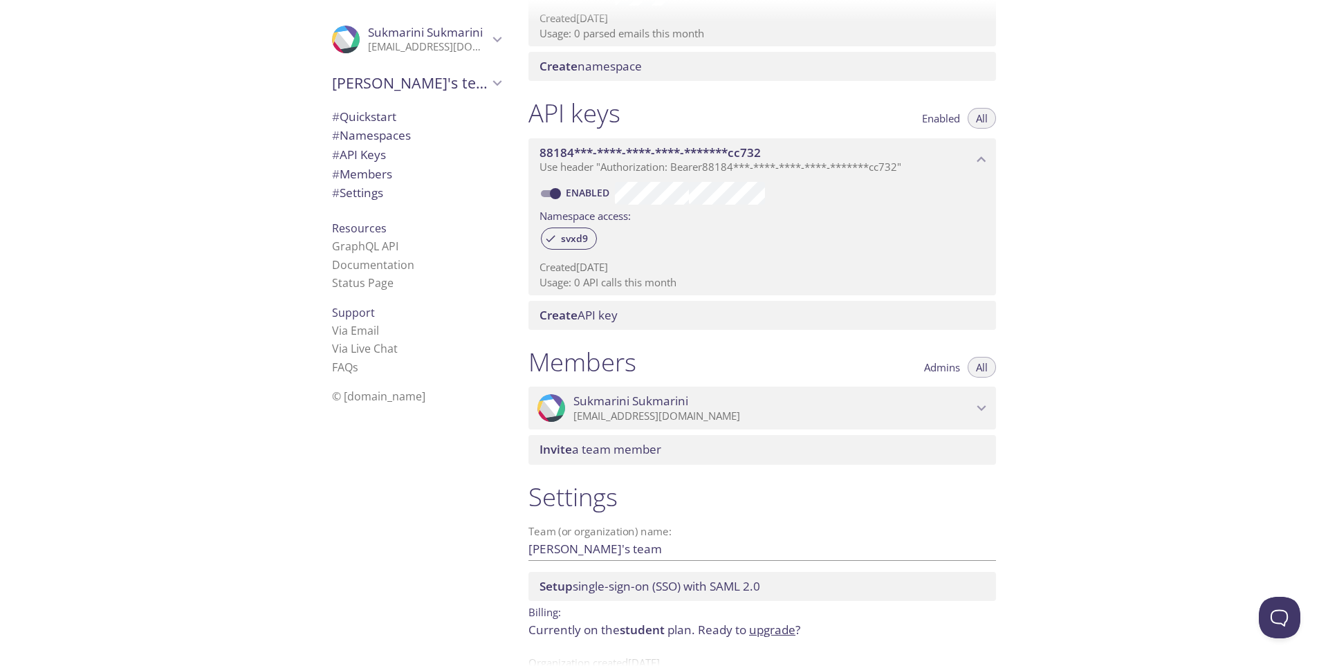
scroll to position [277, 0]
click at [357, 111] on span "# Quickstart" at bounding box center [364, 117] width 64 height 16
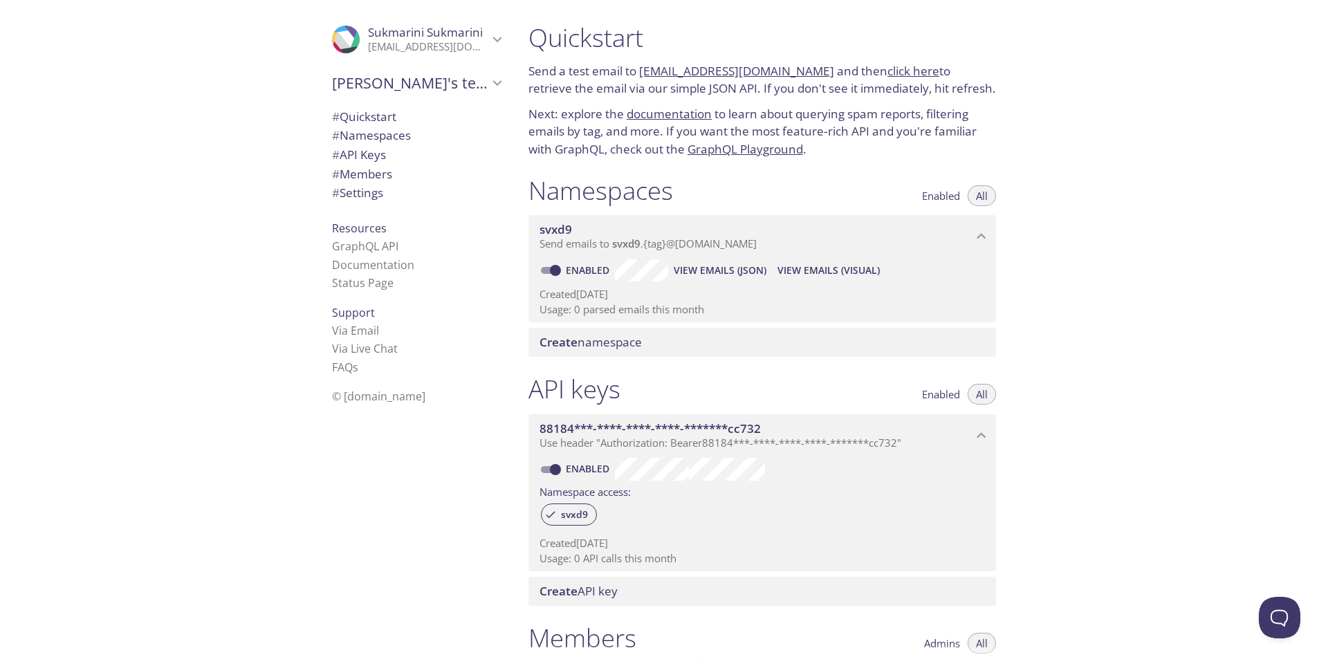
click at [888, 72] on link "click here" at bounding box center [913, 71] width 52 height 16
click at [548, 272] on input "Enabled" at bounding box center [555, 270] width 50 height 17
click at [976, 232] on icon "svxd9 namespace" at bounding box center [981, 237] width 18 height 18
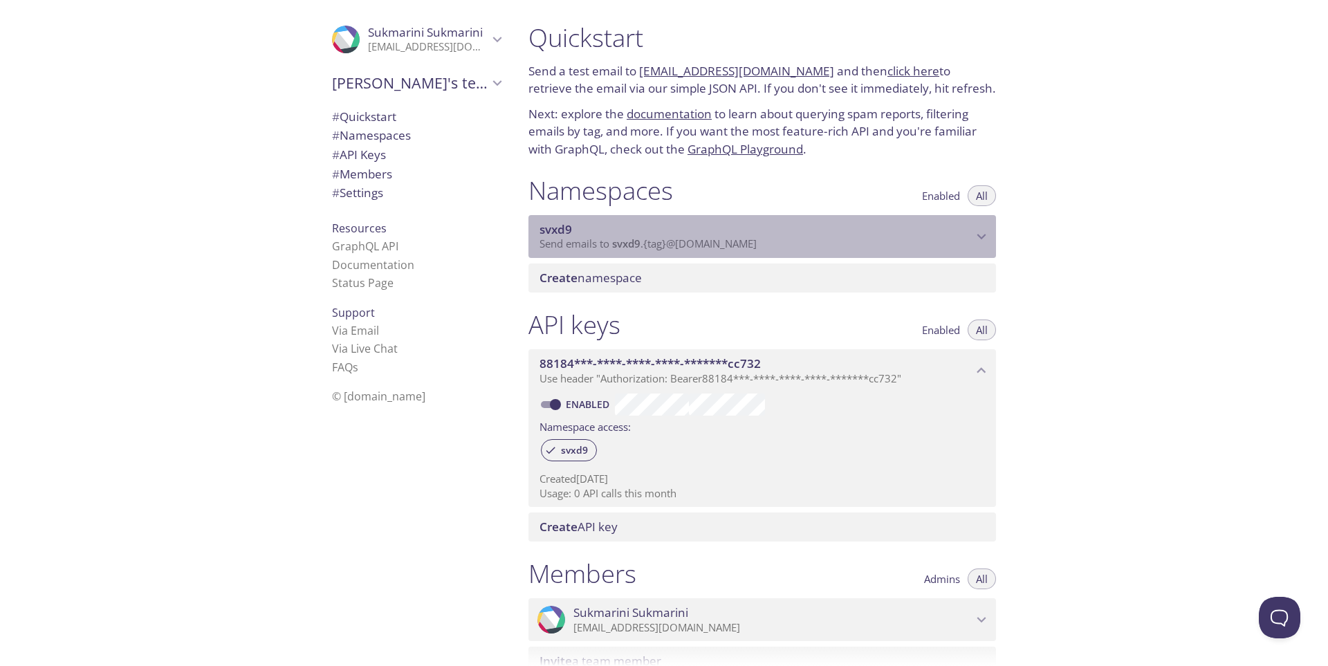
click at [974, 231] on icon "svxd9 namespace" at bounding box center [981, 237] width 18 height 18
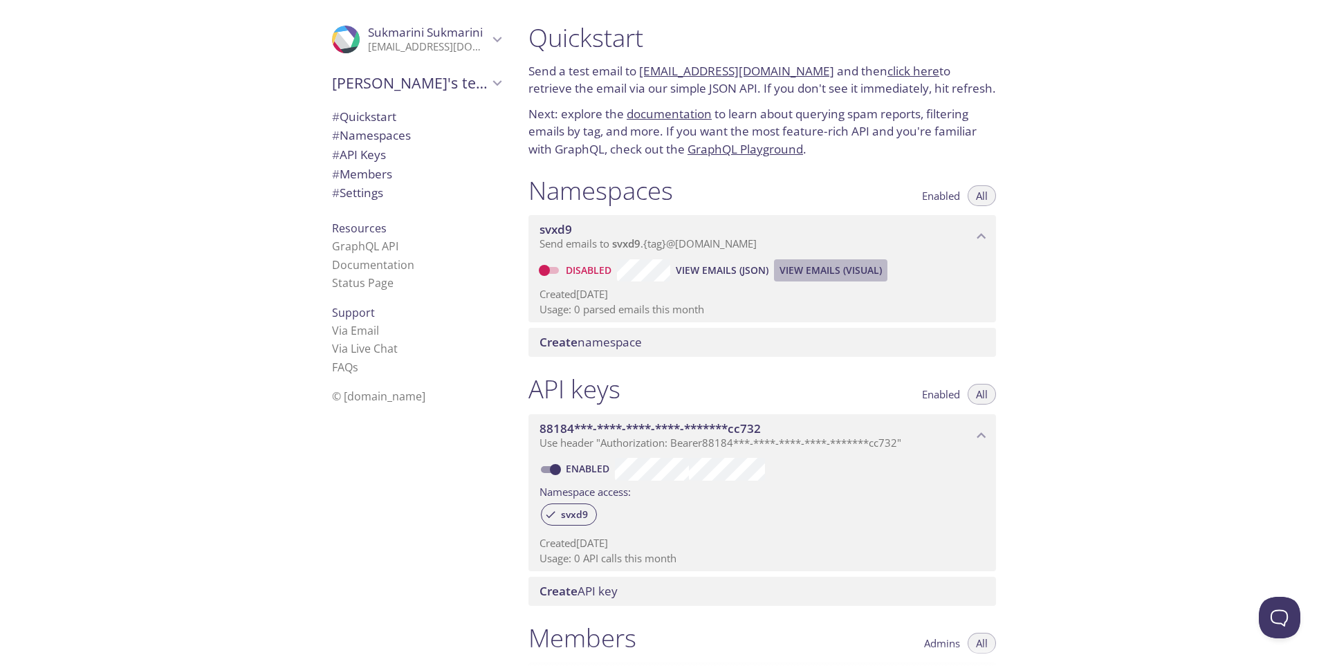
click at [811, 268] on span "View Emails (Visual)" at bounding box center [830, 270] width 102 height 17
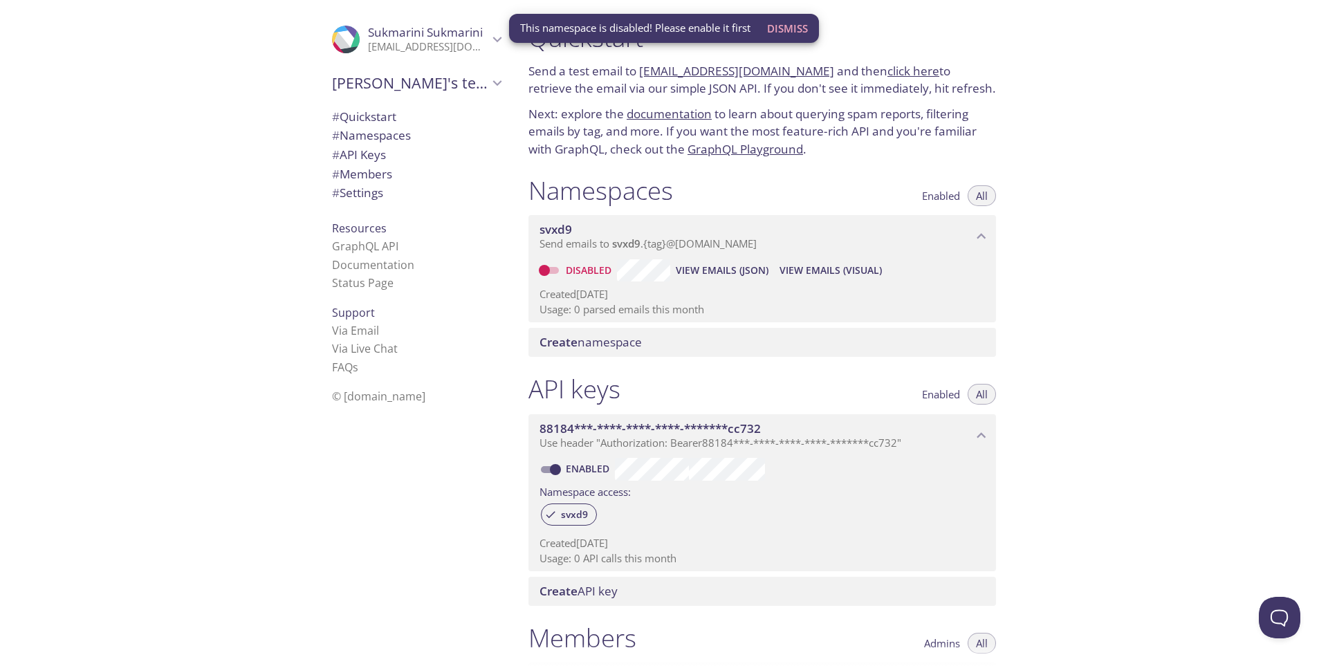
click at [556, 270] on input "Disabled" at bounding box center [544, 270] width 50 height 17
checkbox input "true"
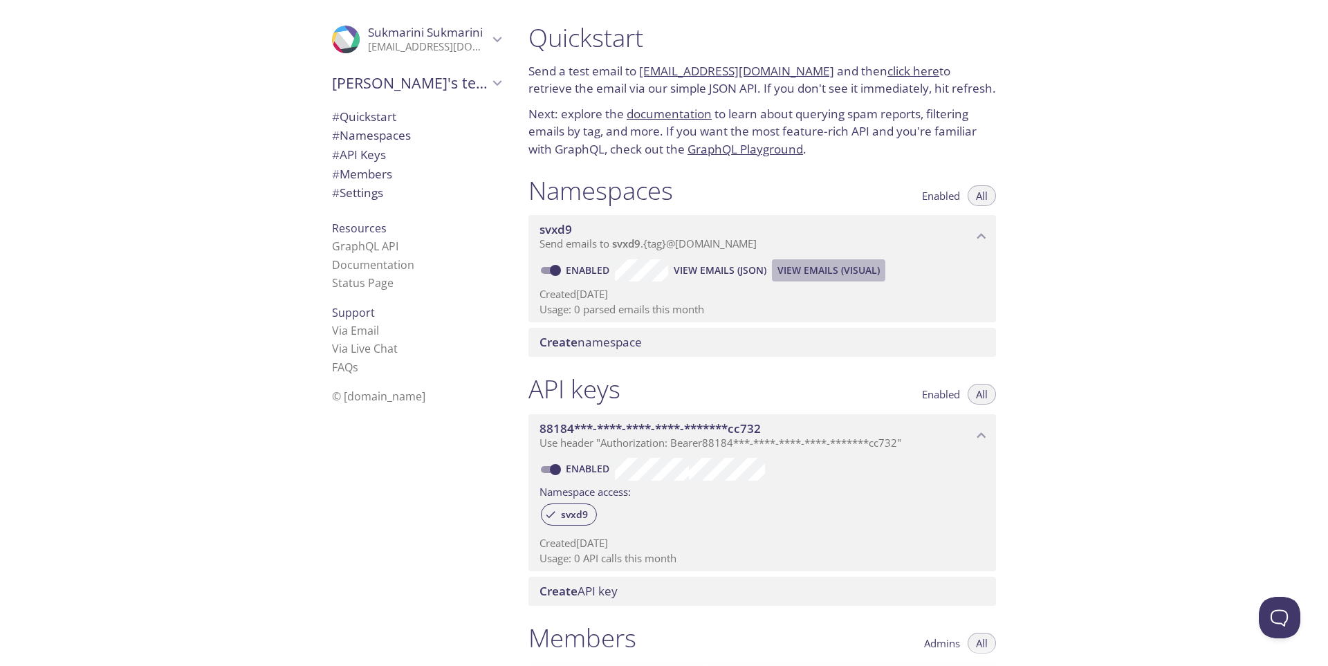
click at [853, 270] on span "View Emails (Visual)" at bounding box center [828, 270] width 102 height 17
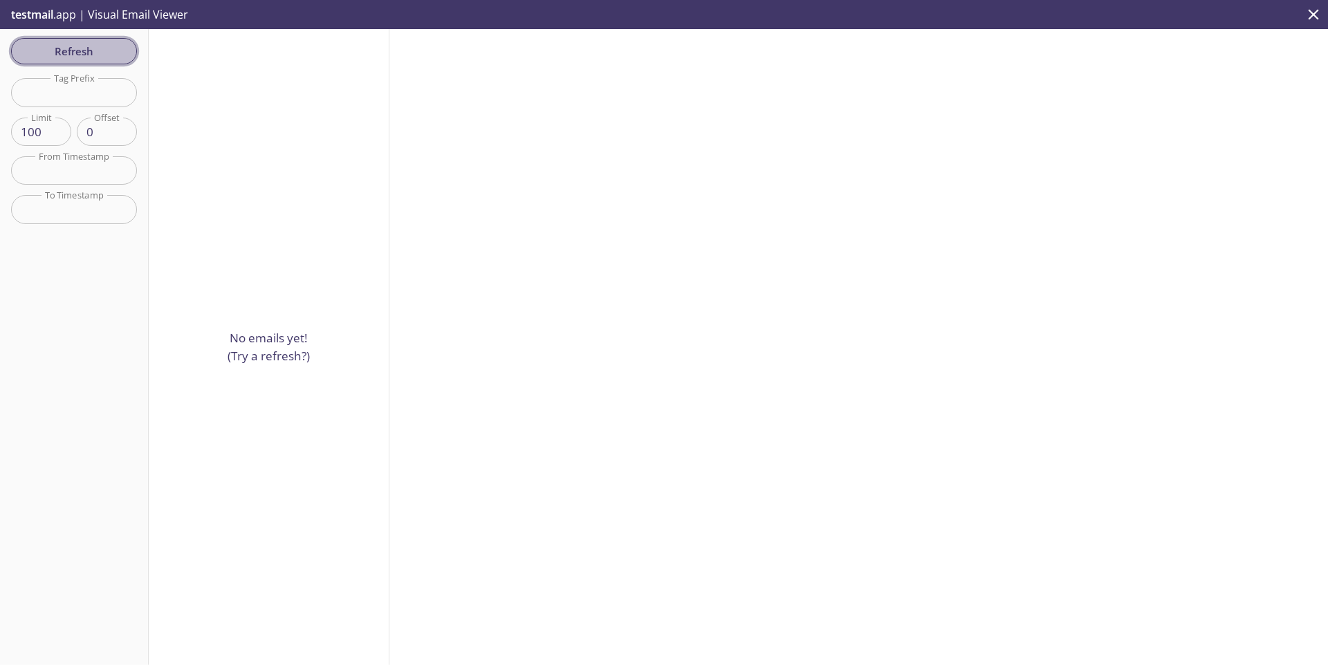
click at [99, 55] on span "Refresh" at bounding box center [74, 51] width 104 height 18
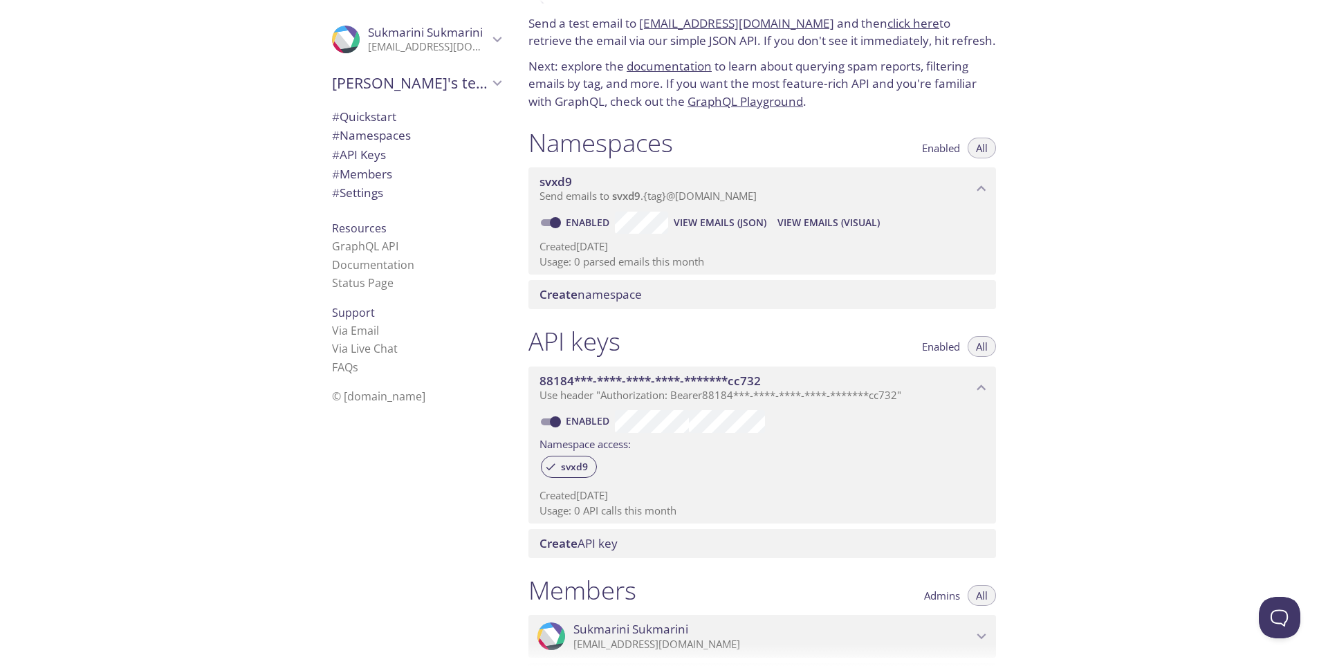
scroll to position [138, 0]
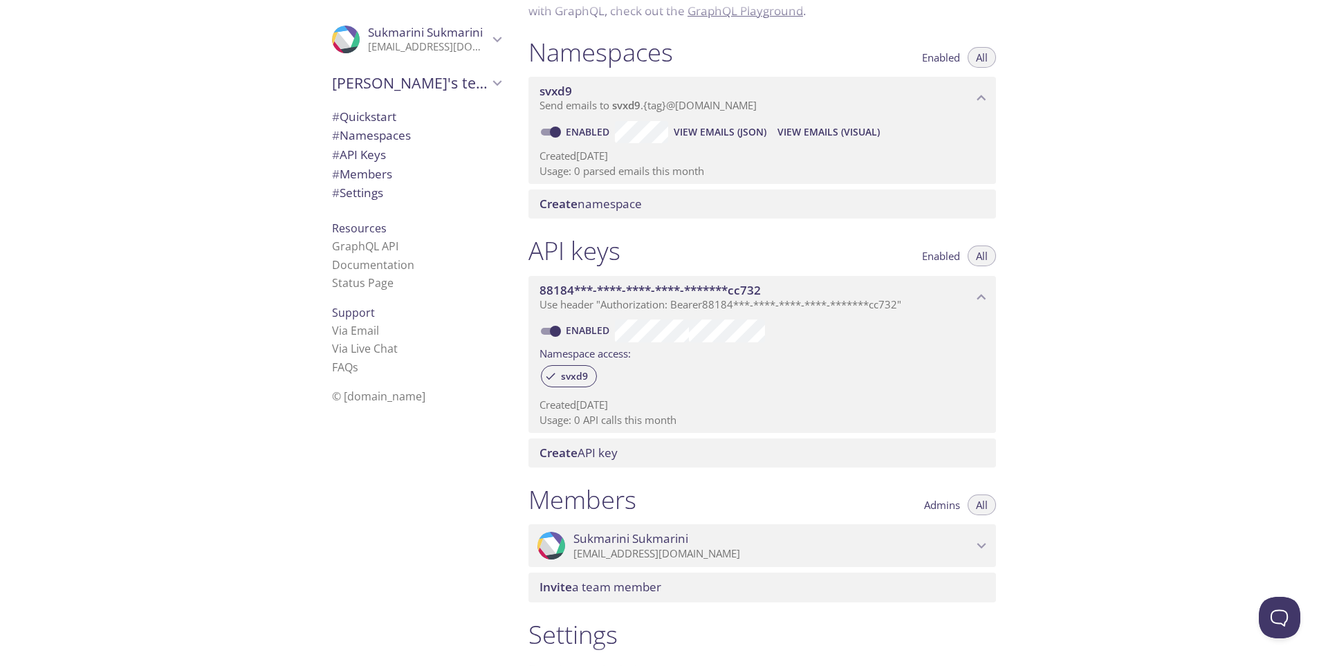
click at [967, 291] on span "88184***-****-****-****-*******cc732" at bounding box center [755, 290] width 433 height 15
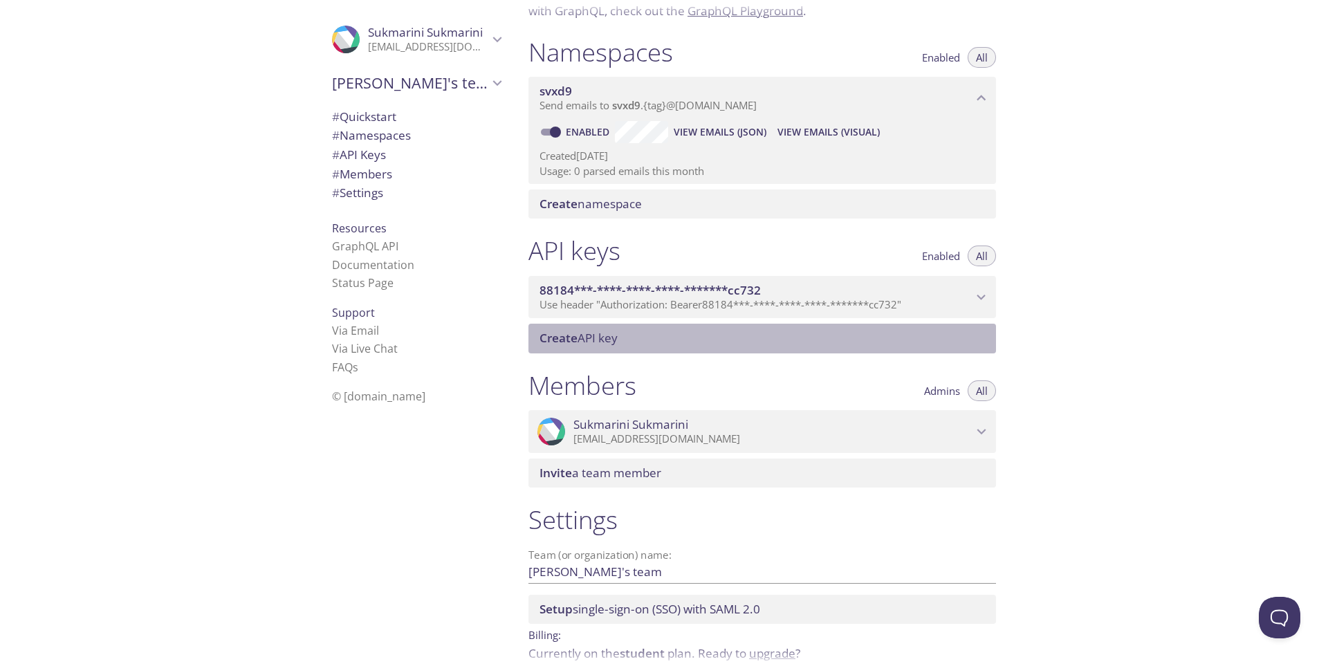
click at [559, 349] on div "Create API key" at bounding box center [761, 338] width 467 height 29
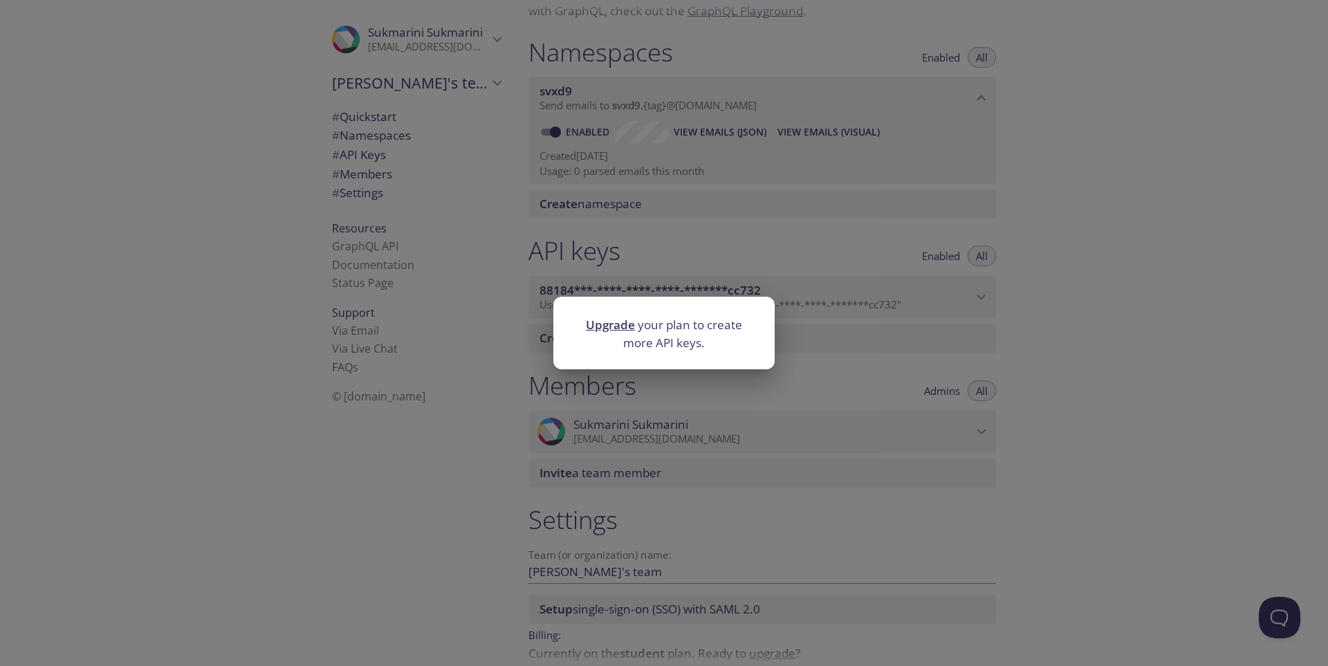
click at [1083, 363] on div "Upgrade your plan to create more API keys." at bounding box center [664, 333] width 1328 height 666
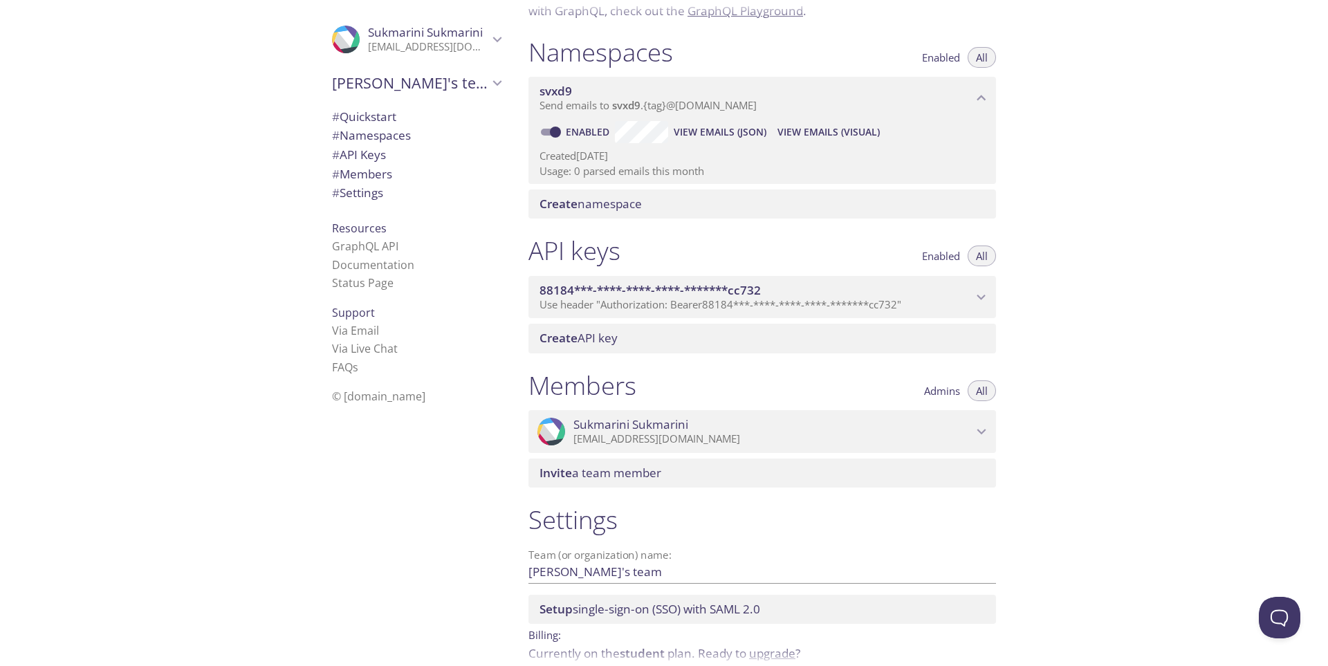
scroll to position [203, 0]
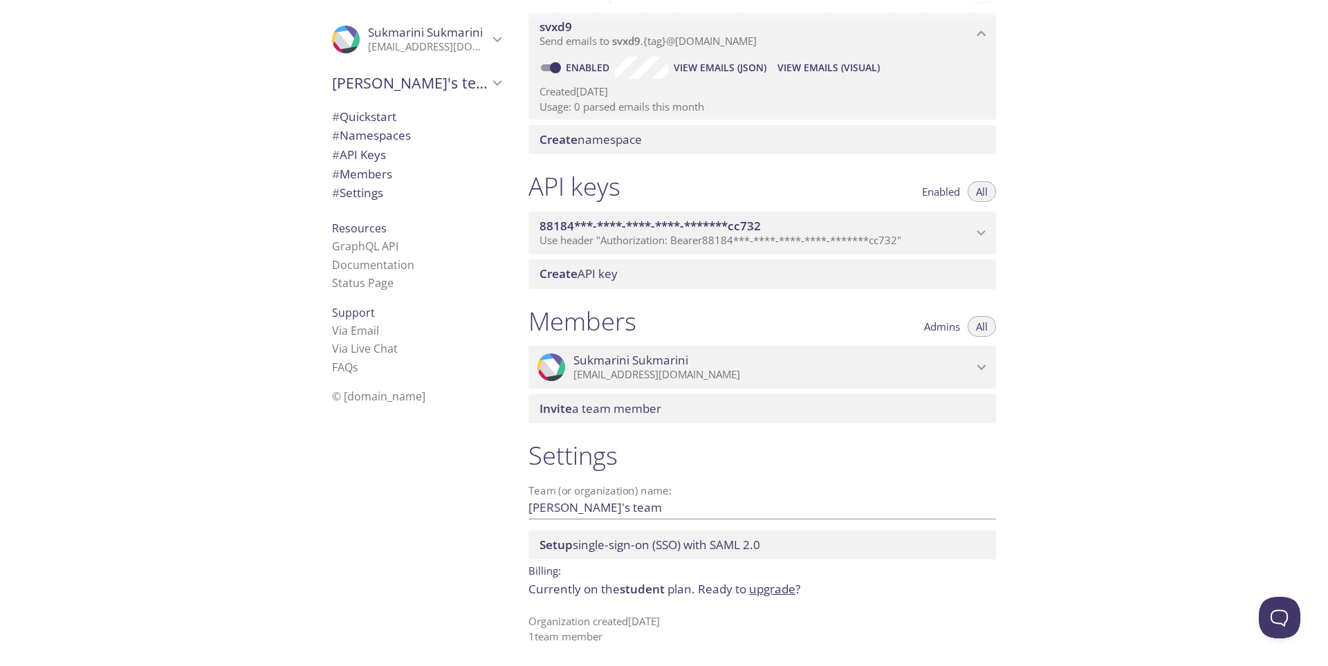
click at [944, 368] on p "sukmarini12@outlook.com" at bounding box center [772, 375] width 399 height 14
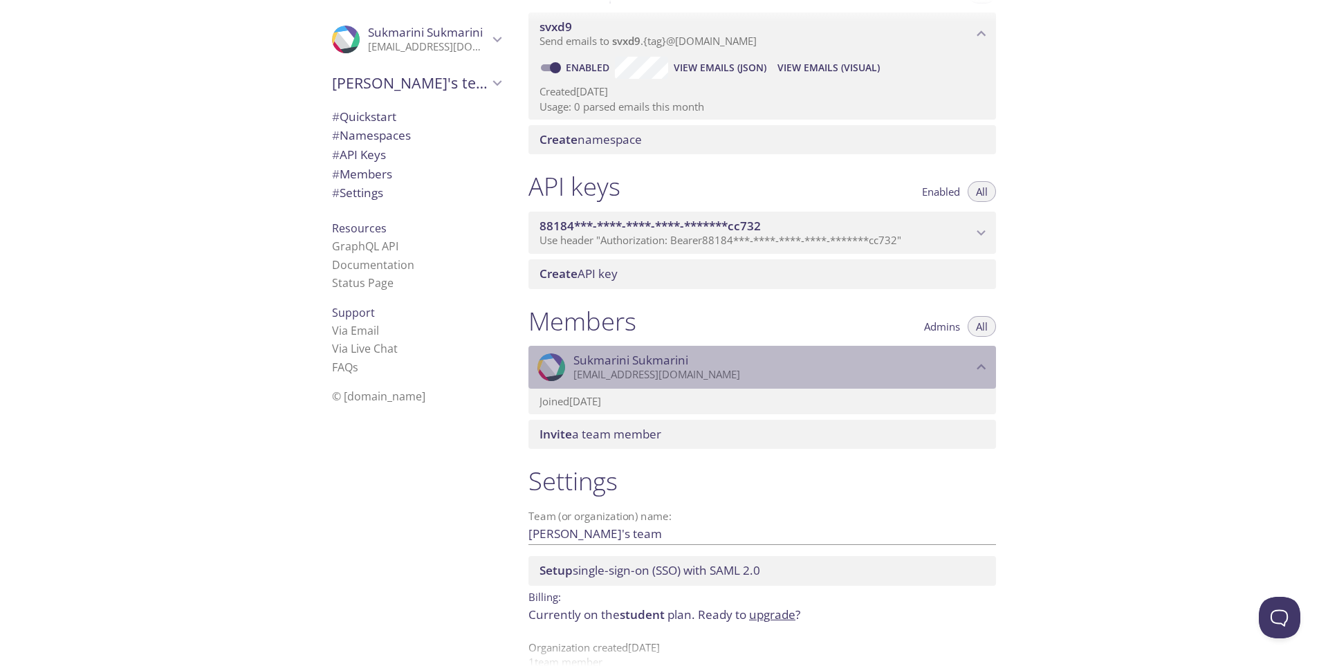
click at [944, 368] on p "sukmarini12@outlook.com" at bounding box center [772, 375] width 399 height 14
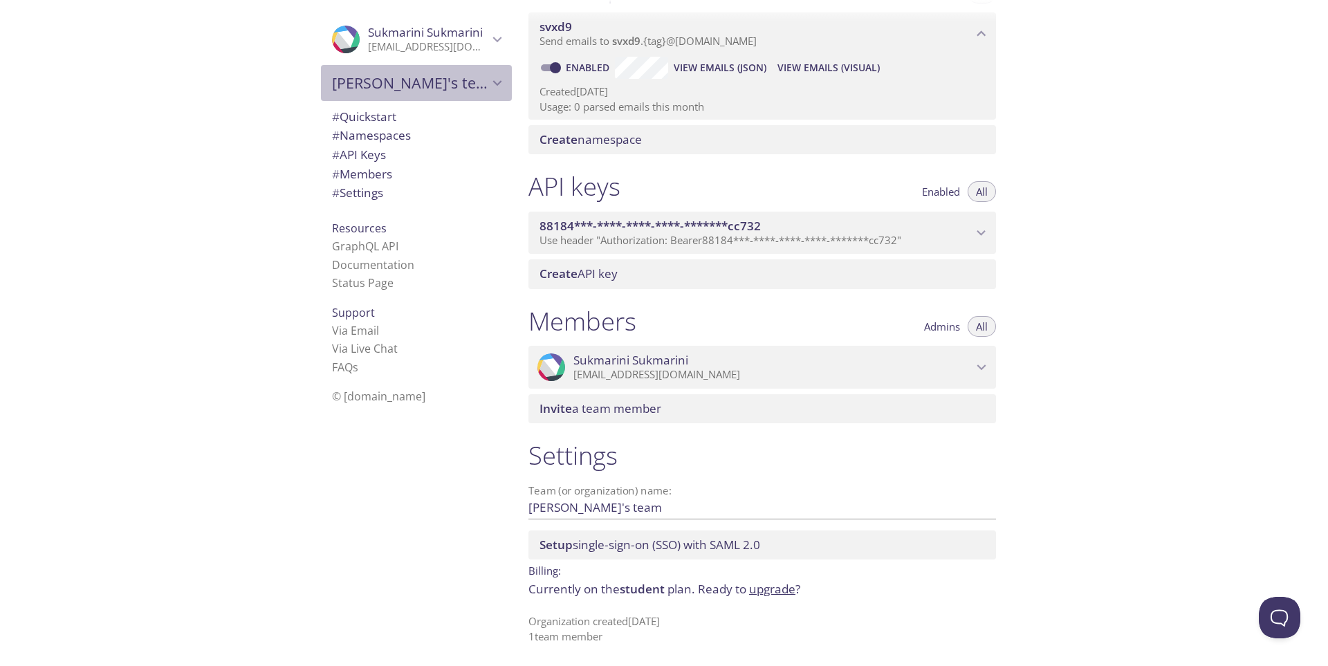
click at [451, 80] on span "[PERSON_NAME]'s team" at bounding box center [410, 82] width 156 height 19
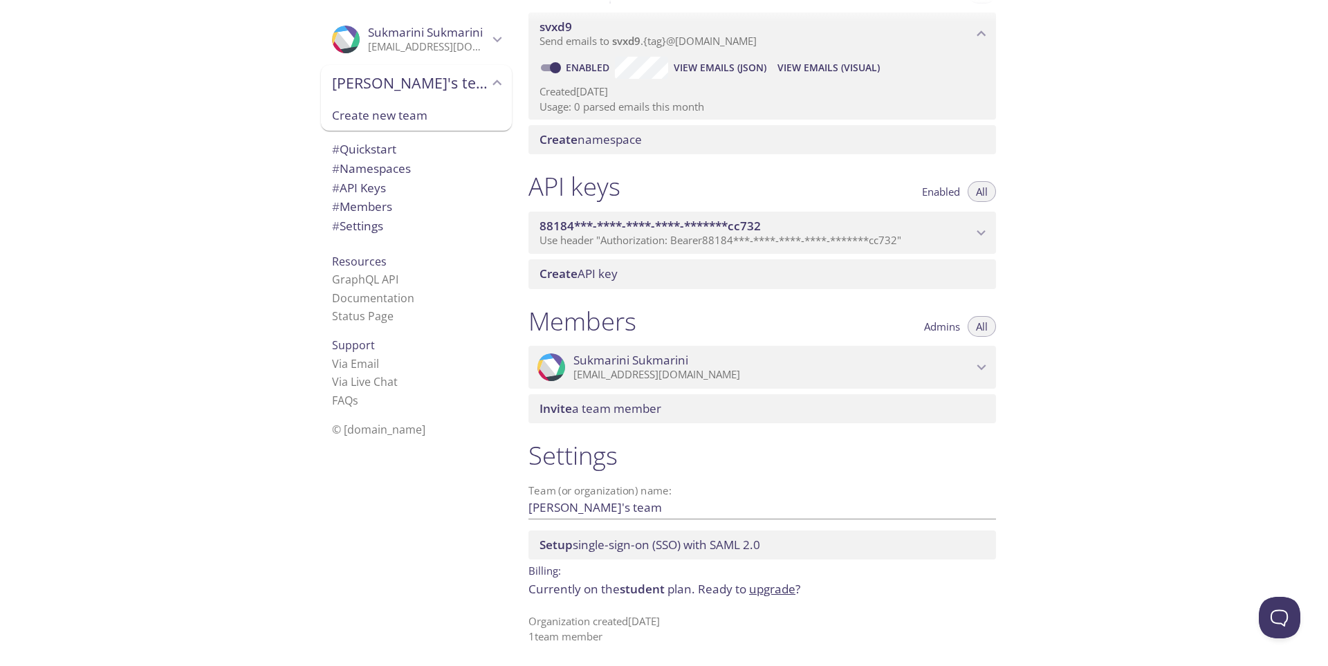
click at [451, 80] on span "[PERSON_NAME]'s team" at bounding box center [410, 82] width 156 height 19
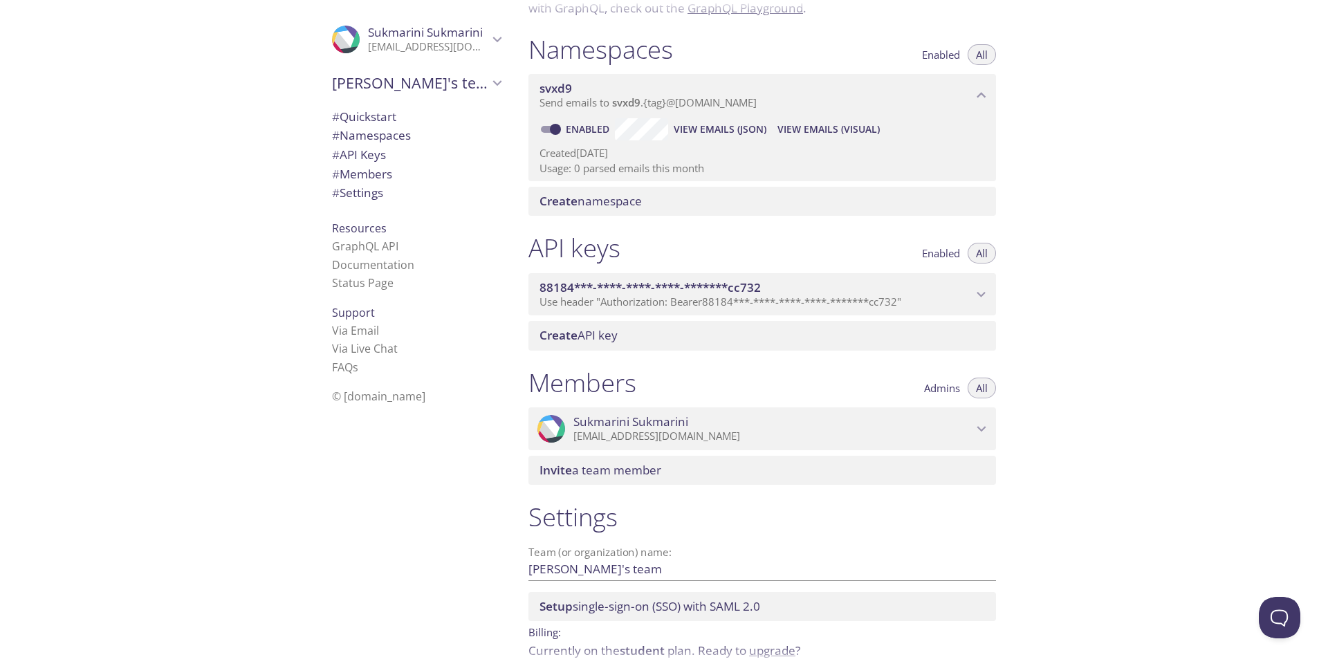
scroll to position [0, 0]
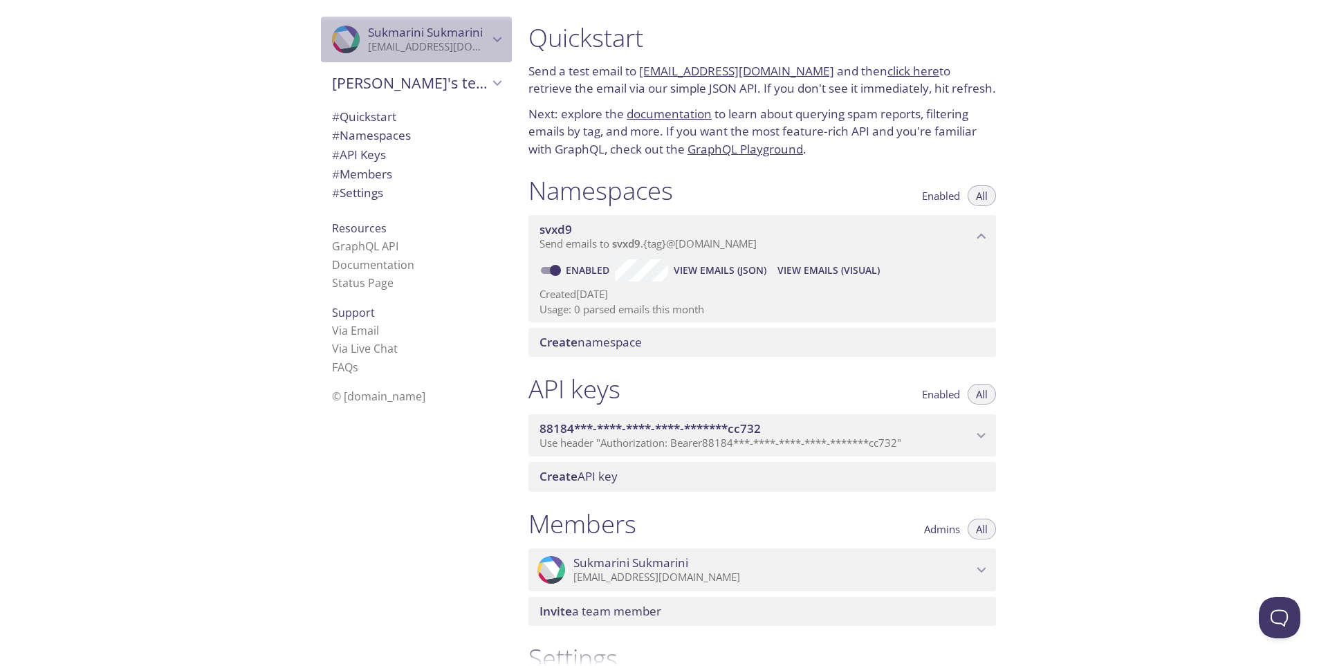
click at [425, 47] on p "sukmarini12@outlook.com" at bounding box center [428, 47] width 120 height 14
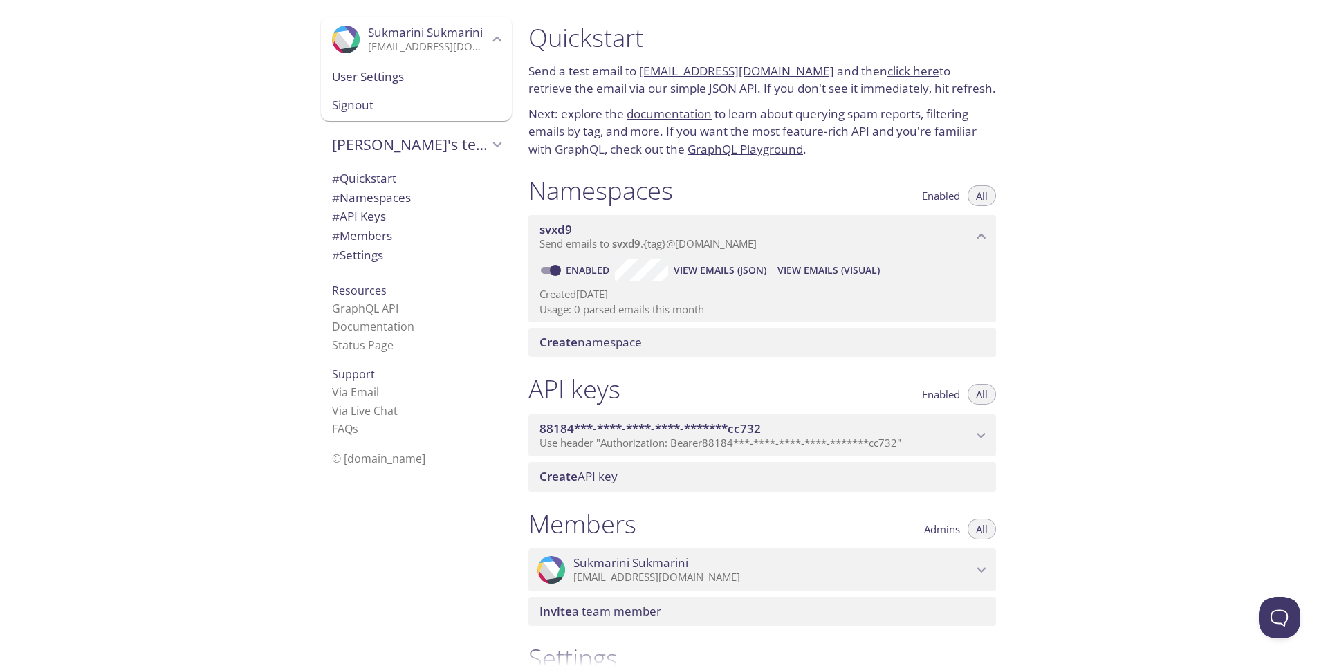
click at [393, 80] on span "User Settings" at bounding box center [416, 77] width 169 height 18
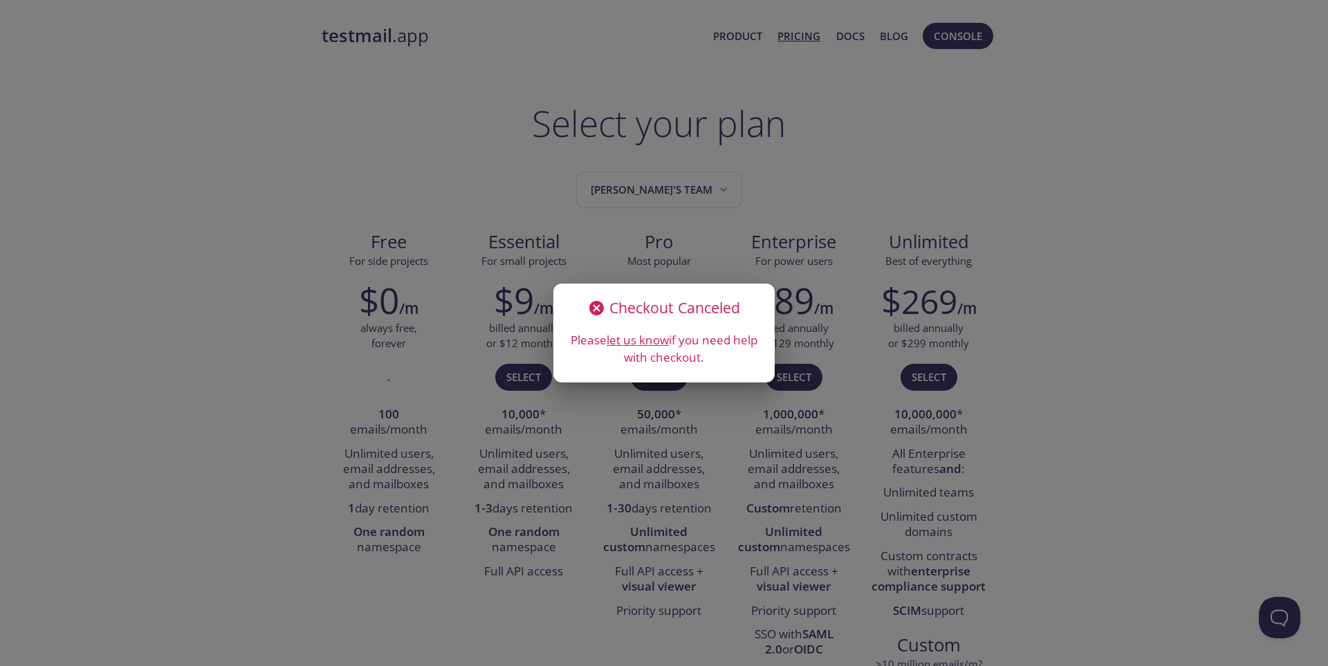
click at [1064, 237] on div "Checkout Canceled Please let us know if you need help with checkout." at bounding box center [664, 333] width 1328 height 666
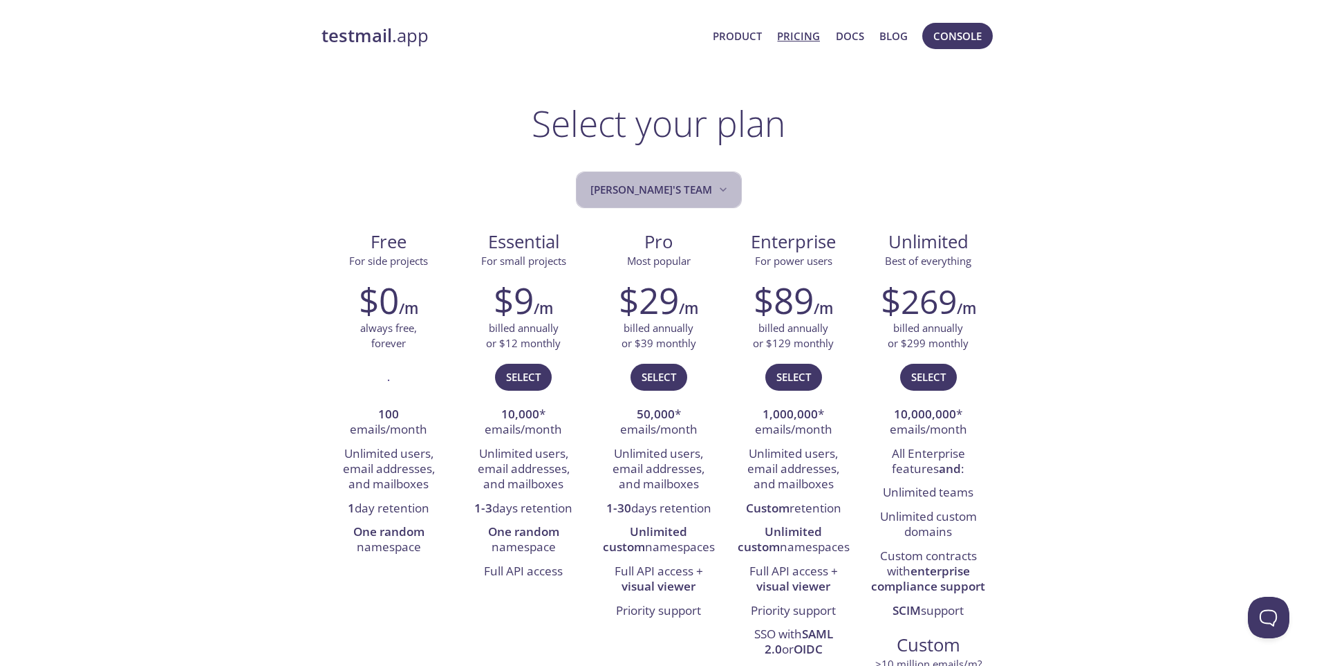
click at [701, 198] on span "[PERSON_NAME]'s team" at bounding box center [661, 189] width 140 height 19
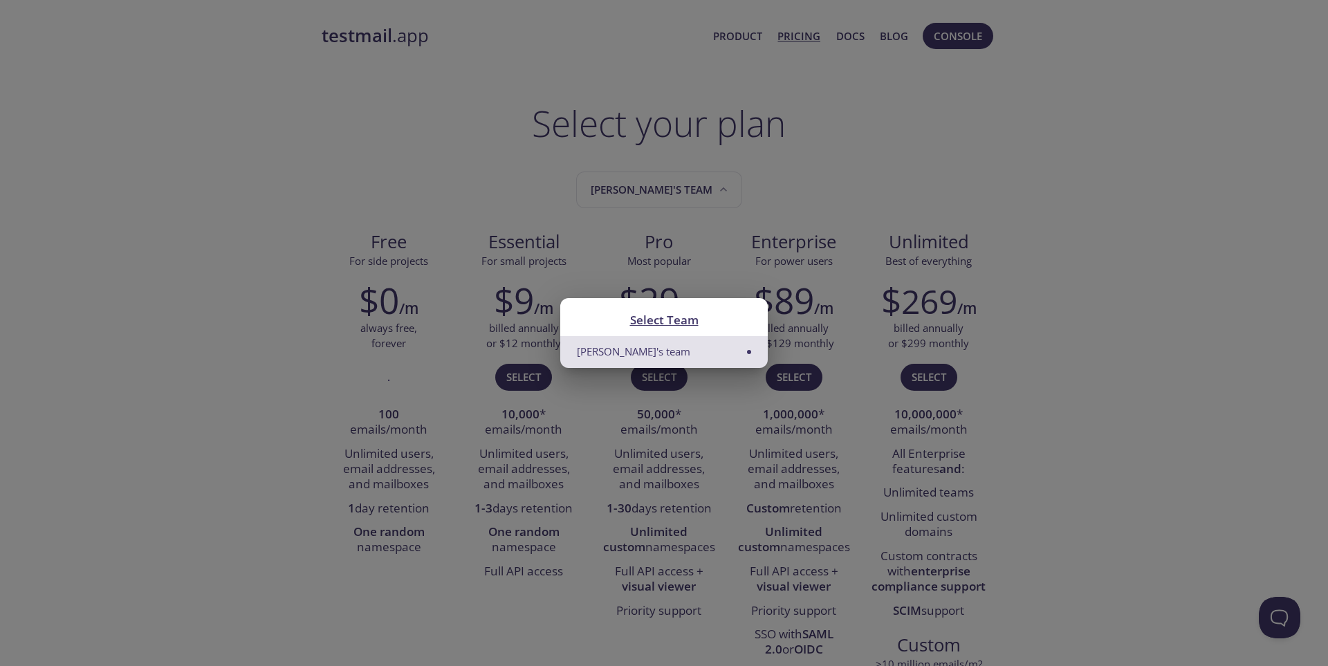
click at [1178, 263] on div "Select Team Sukmarini's team" at bounding box center [664, 333] width 1328 height 666
